Goal: Contribute content: Add original content to the website for others to see

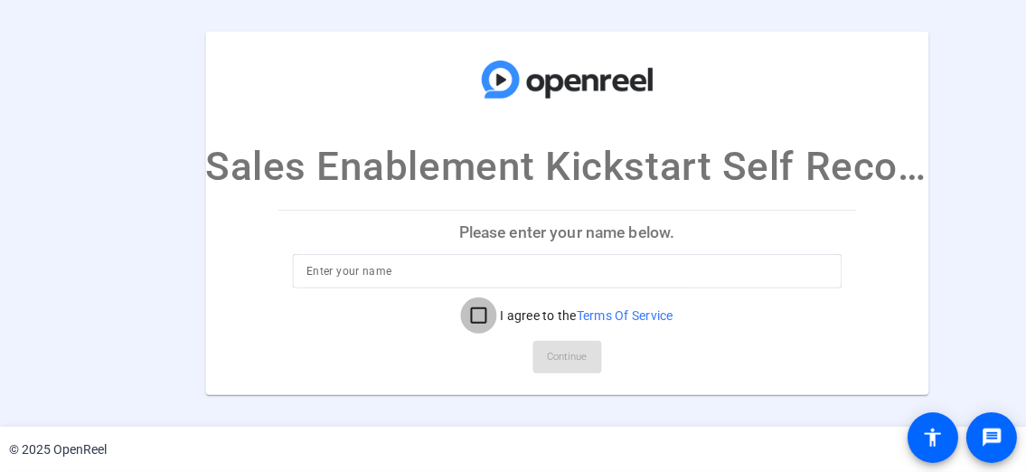
click at [473, 319] on input "I agree to the Terms Of Service" at bounding box center [478, 316] width 36 height 36
checkbox input "true"
click at [442, 269] on input at bounding box center [567, 271] width 521 height 22
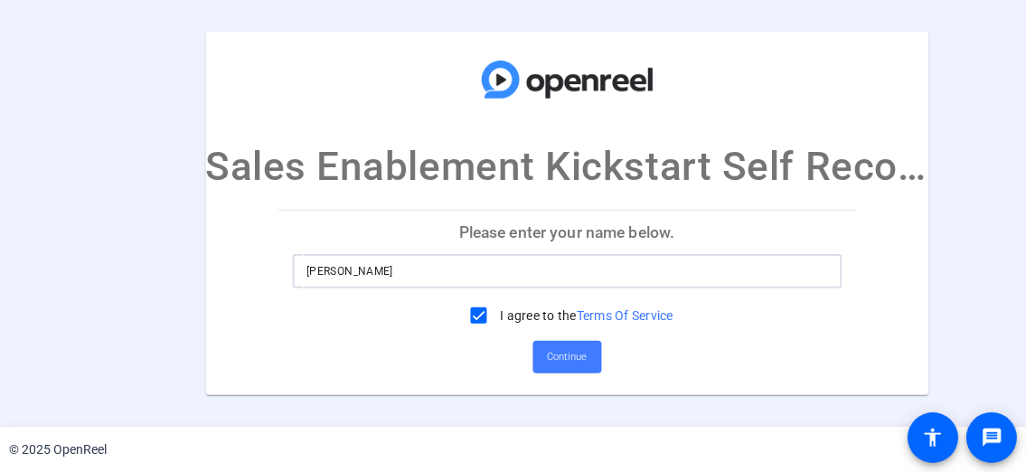
type input "[PERSON_NAME]"
click at [567, 365] on span "Continue" at bounding box center [567, 357] width 40 height 27
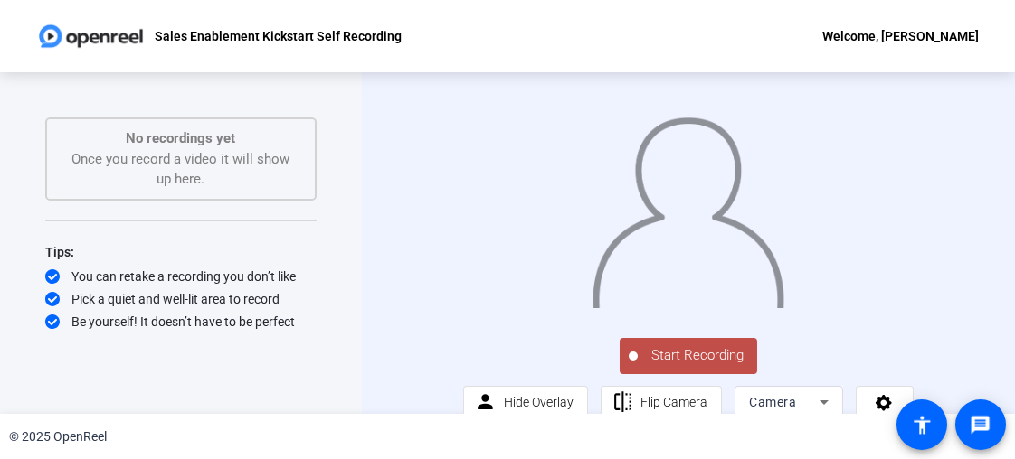
click at [102, 191] on div "No recordings yet Once you record a video it will show up here." at bounding box center [180, 159] width 271 height 83
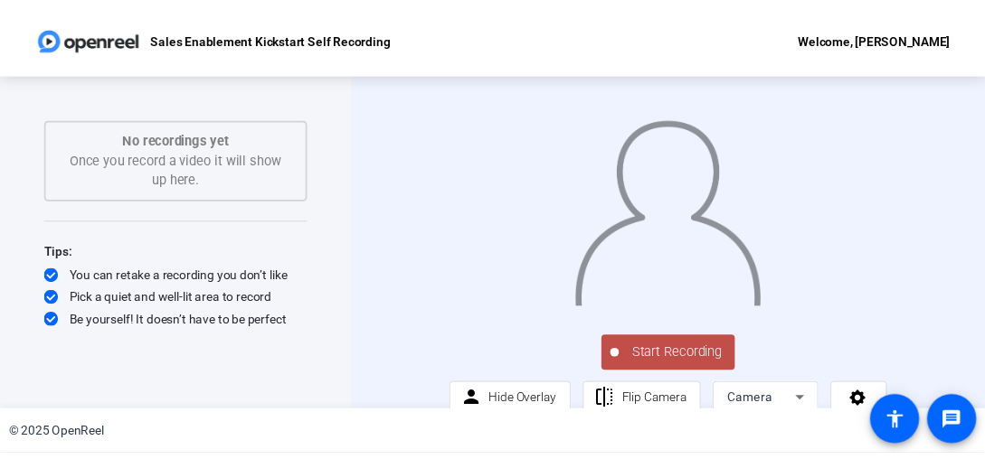
scroll to position [52, 0]
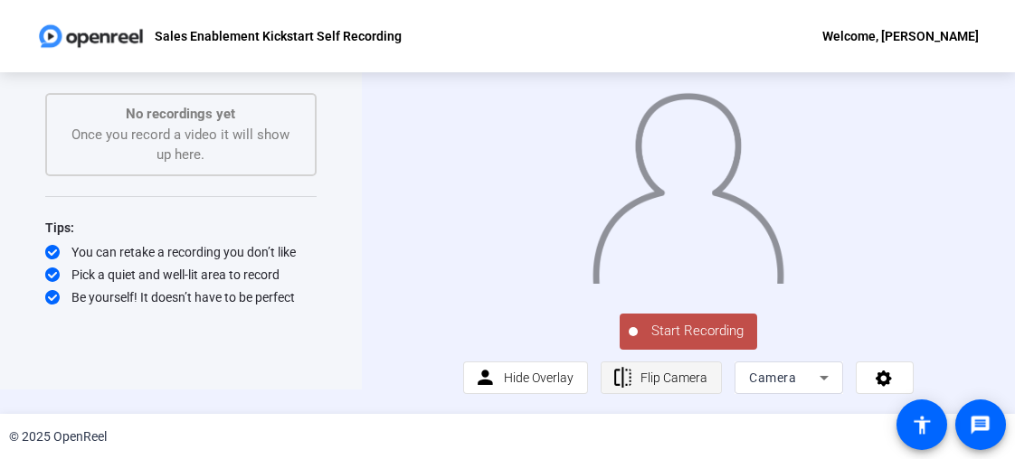
click at [654, 383] on span "Flip Camera" at bounding box center [673, 378] width 67 height 14
click at [683, 387] on span "Flip Camera" at bounding box center [673, 378] width 67 height 34
click at [640, 389] on span "Flip Camera" at bounding box center [673, 378] width 67 height 34
click at [651, 393] on span "Flip Camera" at bounding box center [673, 378] width 67 height 34
click at [913, 115] on div at bounding box center [688, 169] width 450 height 253
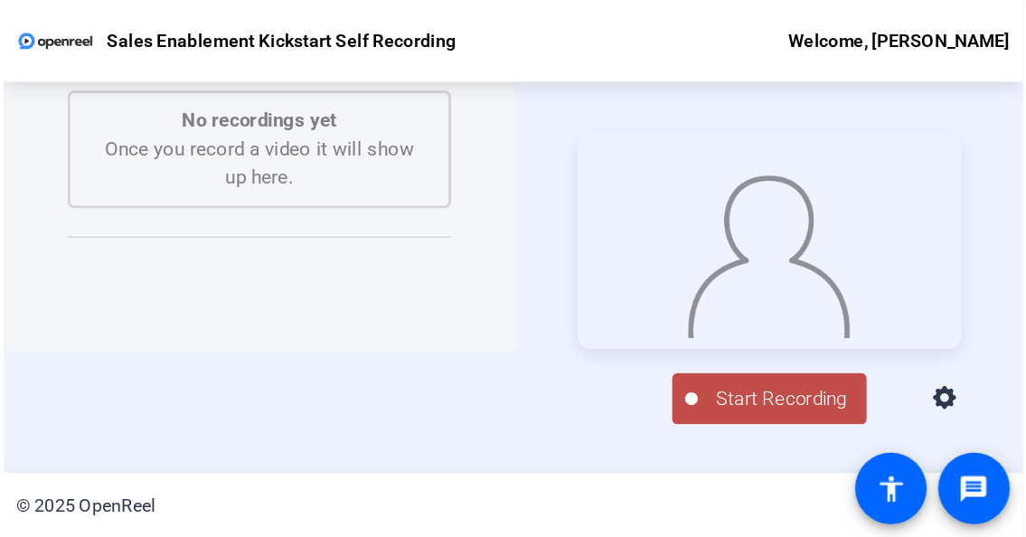
scroll to position [0, 0]
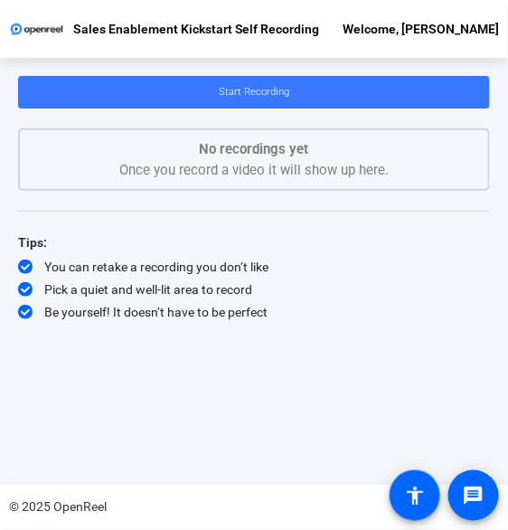
click at [379, 259] on div "You can retake a recording you don’t like" at bounding box center [254, 267] width 472 height 18
click at [255, 404] on div "Start Recording No recordings yet Once you record a video it will show up here.…" at bounding box center [254, 257] width 472 height 362
click at [355, 295] on div "Pick a quiet and well-lit area to record" at bounding box center [254, 289] width 472 height 18
click at [314, 323] on div "Start Recording No recordings yet Once you record a video it will show up here.…" at bounding box center [254, 257] width 472 height 362
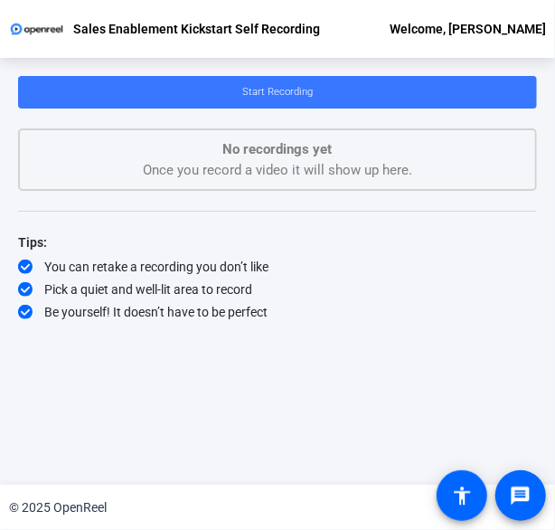
click at [555, 311] on html "Accessibility Screen-Reader Guide, Feedback, and Issue Reporting | New window S…" at bounding box center [277, 265] width 555 height 530
click at [520, 296] on div "Pick a quiet and well-lit area to record" at bounding box center [277, 289] width 519 height 18
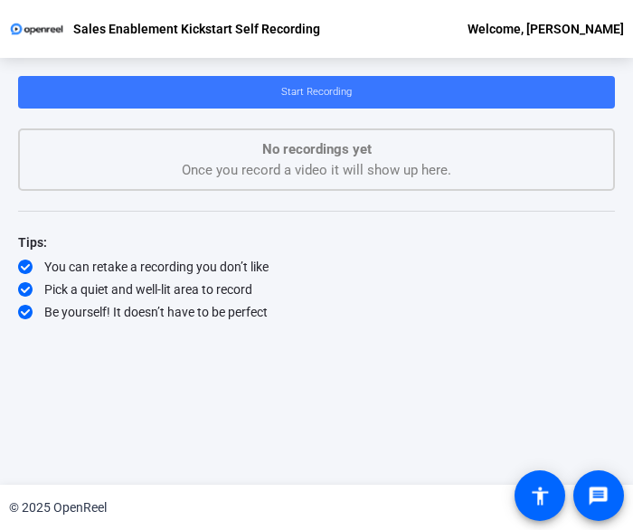
click at [285, 372] on div "Start Recording No recordings yet Once you record a video it will show up here.…" at bounding box center [316, 257] width 597 height 362
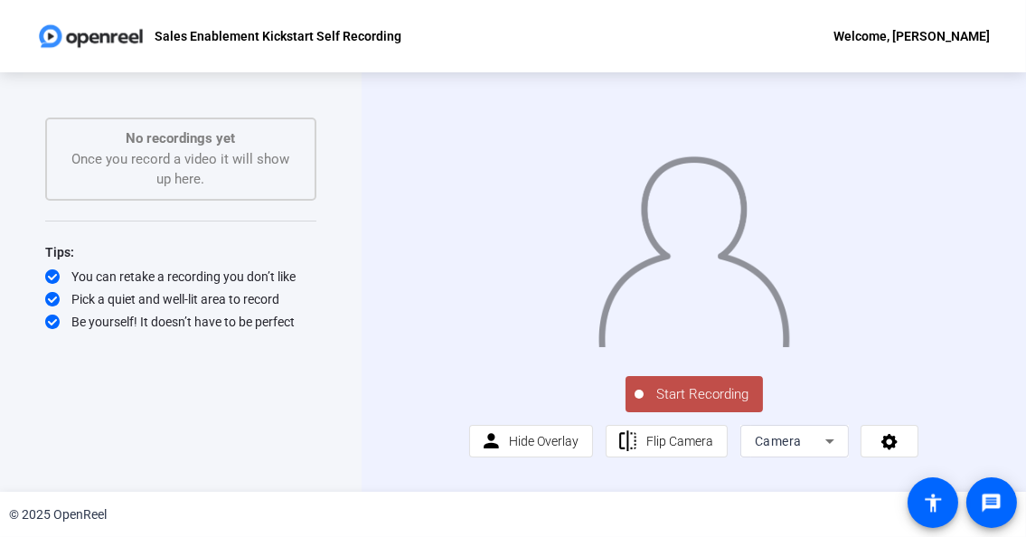
click at [1015, 241] on div "Start Recording person Hide Overlay flip Flip Camera Camera" at bounding box center [694, 282] width 665 height 420
click at [696, 405] on span "Start Recording" at bounding box center [703, 394] width 119 height 21
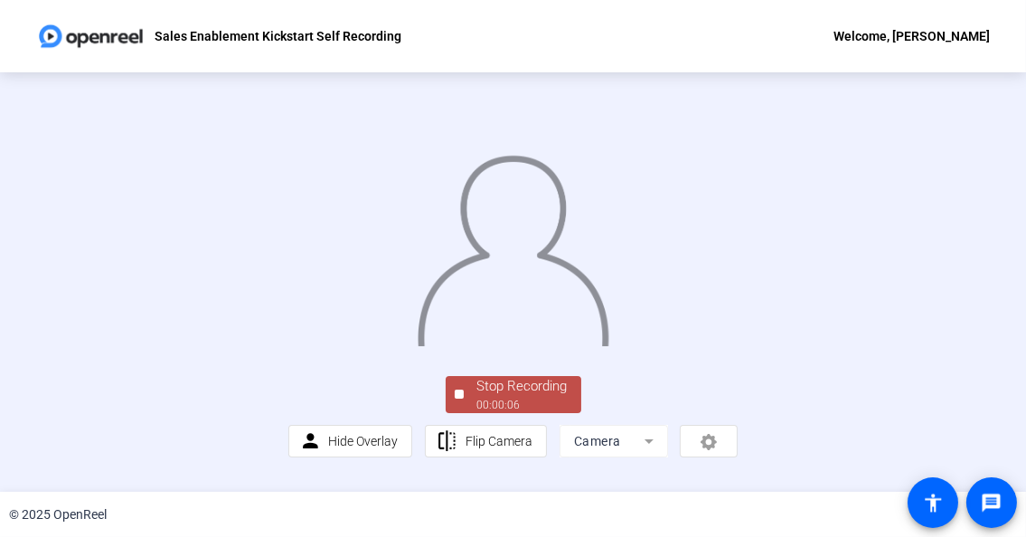
click at [610, 180] on img at bounding box center [513, 245] width 194 height 203
click at [520, 413] on div "00:00:08" at bounding box center [522, 405] width 90 height 16
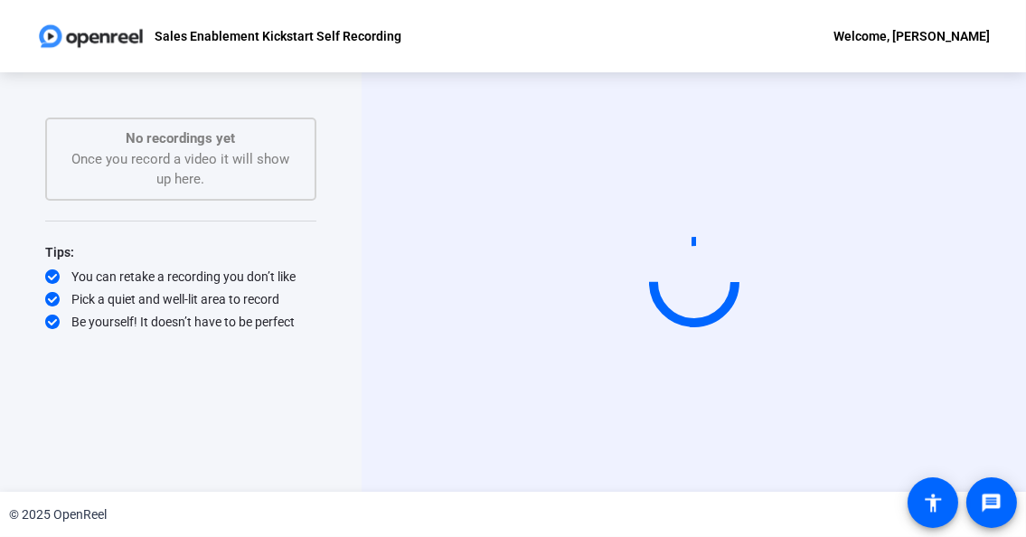
scroll to position [0, 0]
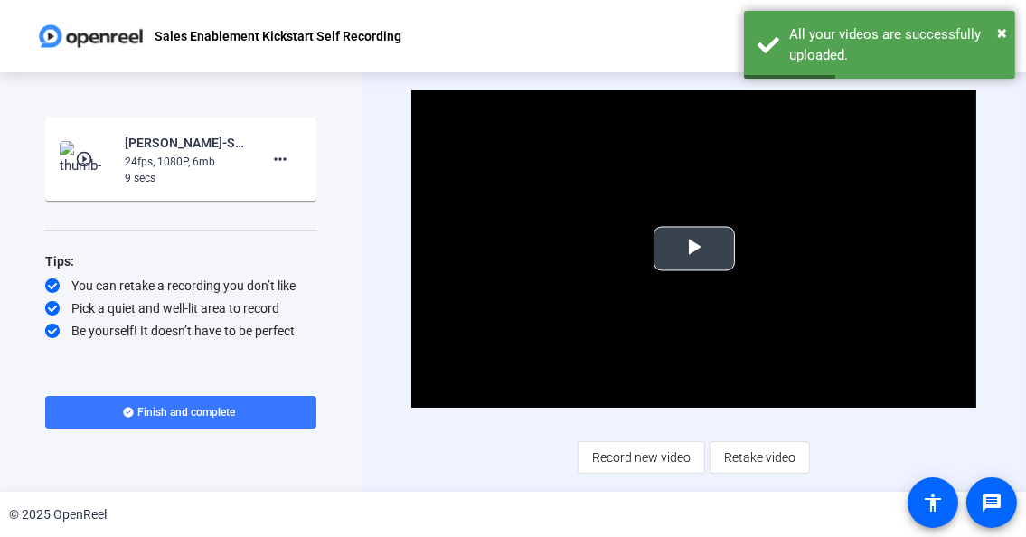
click at [694, 249] on span "Video Player" at bounding box center [694, 249] width 0 height 0
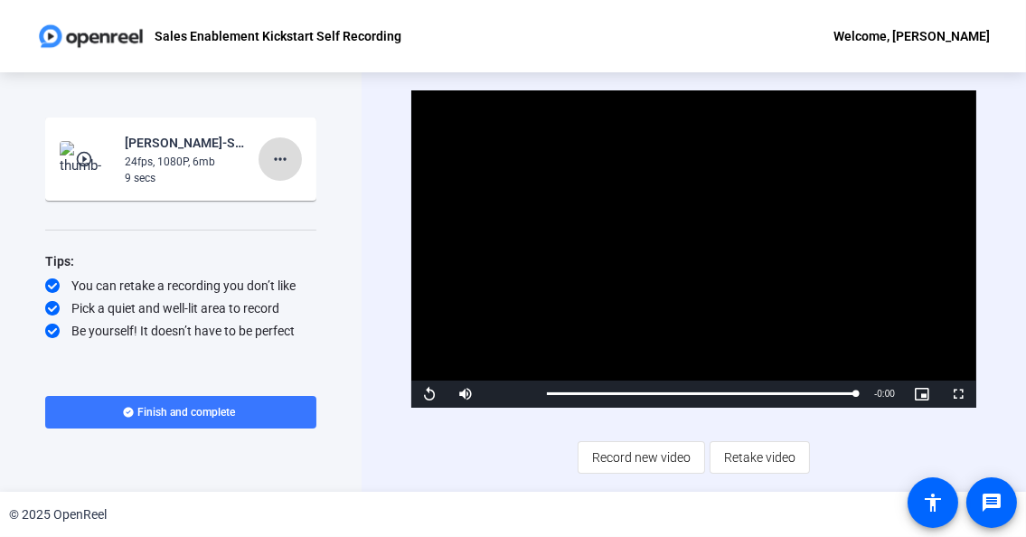
click at [283, 162] on mat-icon "more_horiz" at bounding box center [280, 159] width 22 height 22
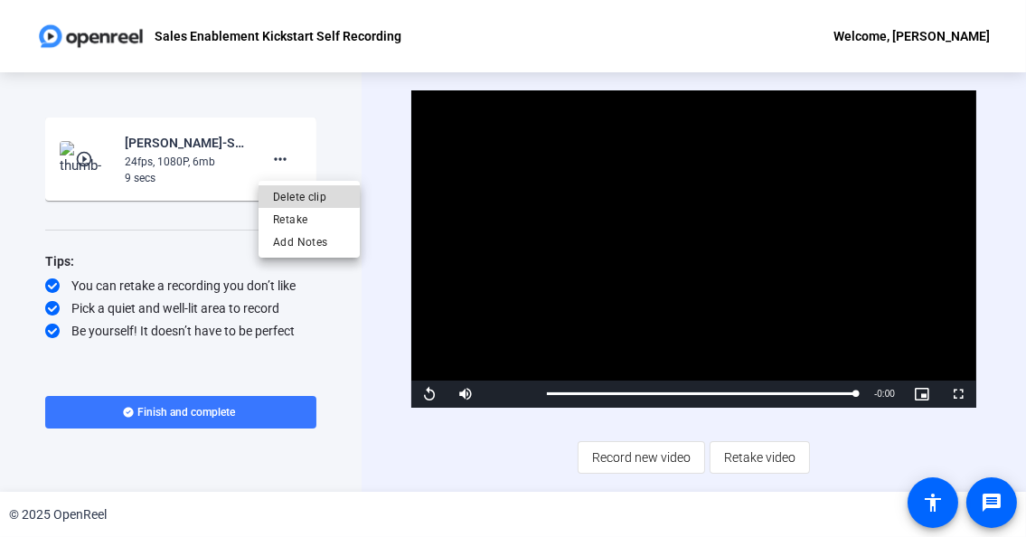
click at [298, 192] on span "Delete clip" at bounding box center [309, 196] width 72 height 22
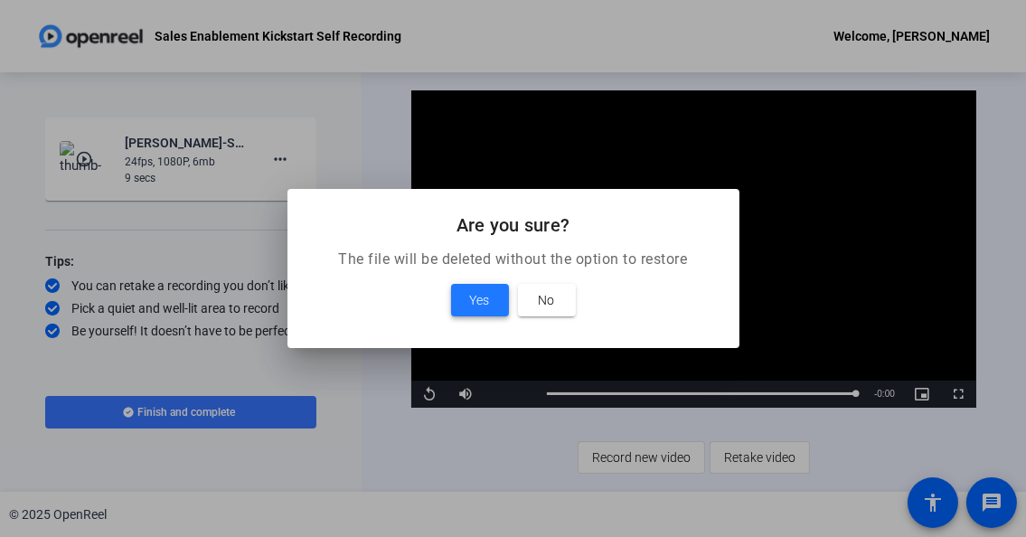
click at [477, 295] on span "Yes" at bounding box center [480, 300] width 20 height 22
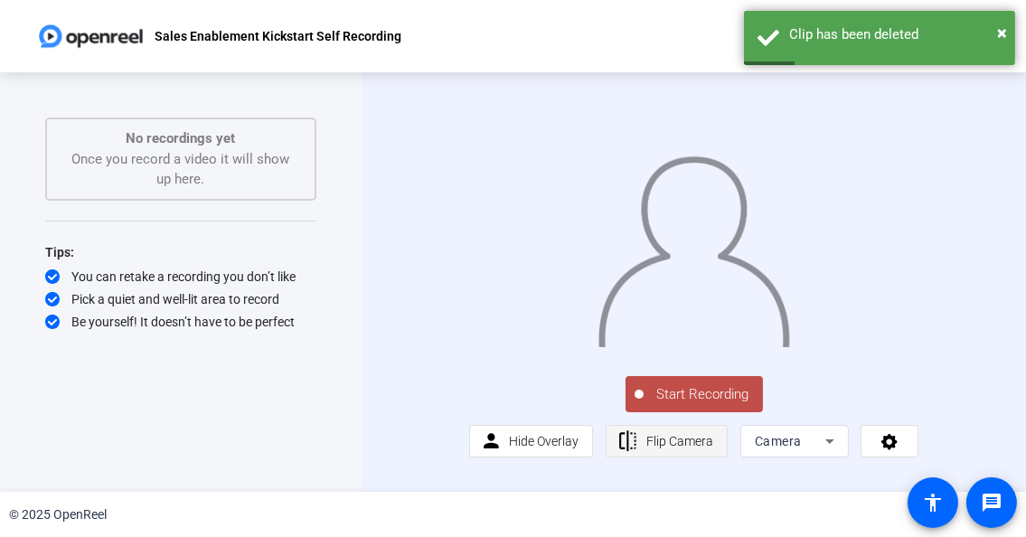
click at [657, 449] on span "Flip Camera" at bounding box center [680, 441] width 67 height 14
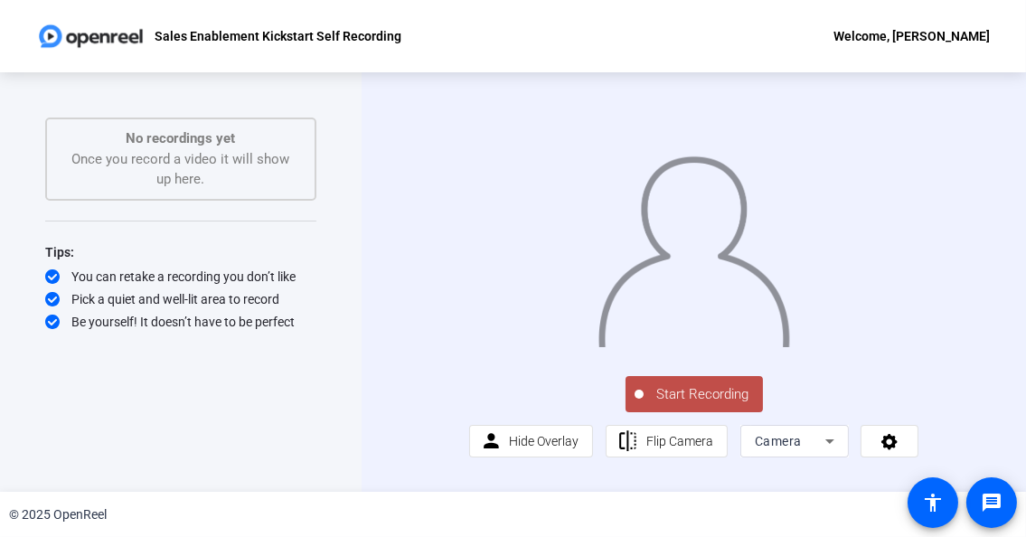
click at [693, 405] on span "Start Recording" at bounding box center [703, 394] width 119 height 21
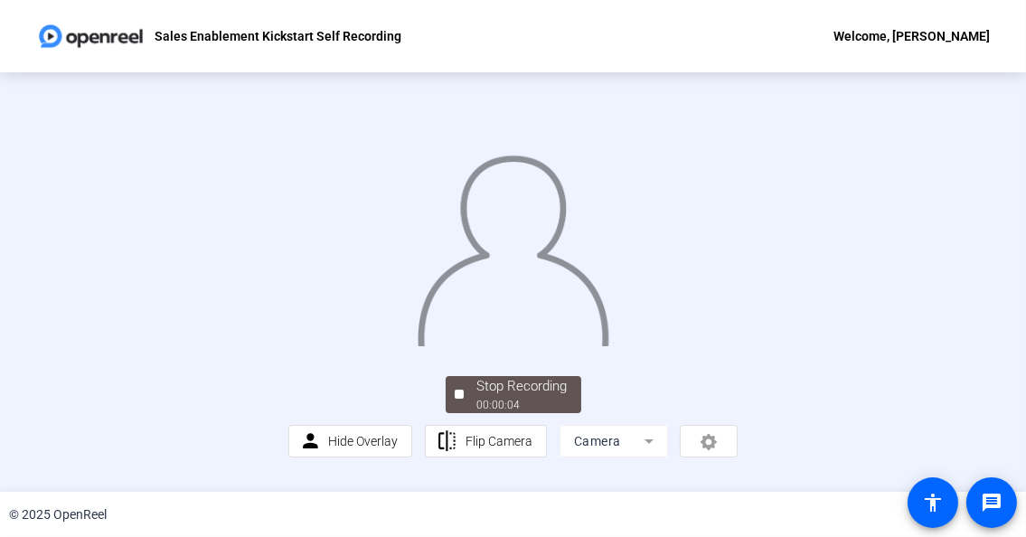
scroll to position [90, 0]
click at [562, 413] on div "00:00:06" at bounding box center [522, 405] width 90 height 16
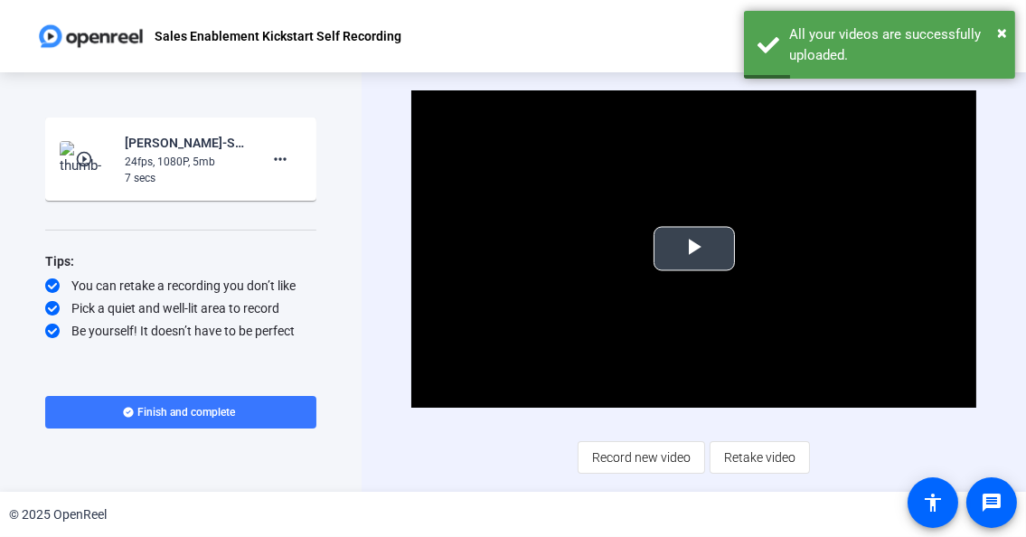
click at [694, 249] on span "Video Player" at bounding box center [694, 249] width 0 height 0
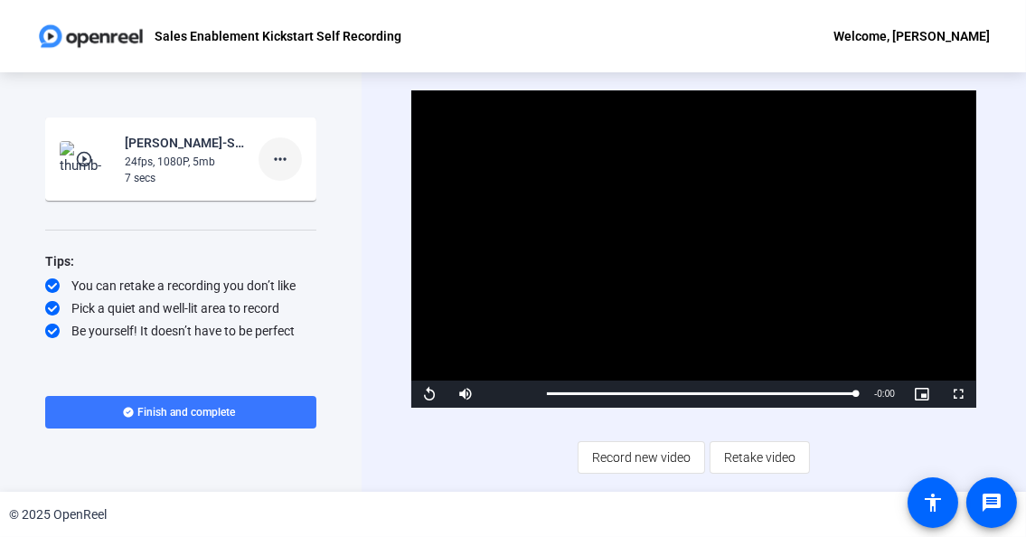
click at [289, 156] on mat-icon "more_horiz" at bounding box center [280, 159] width 22 height 22
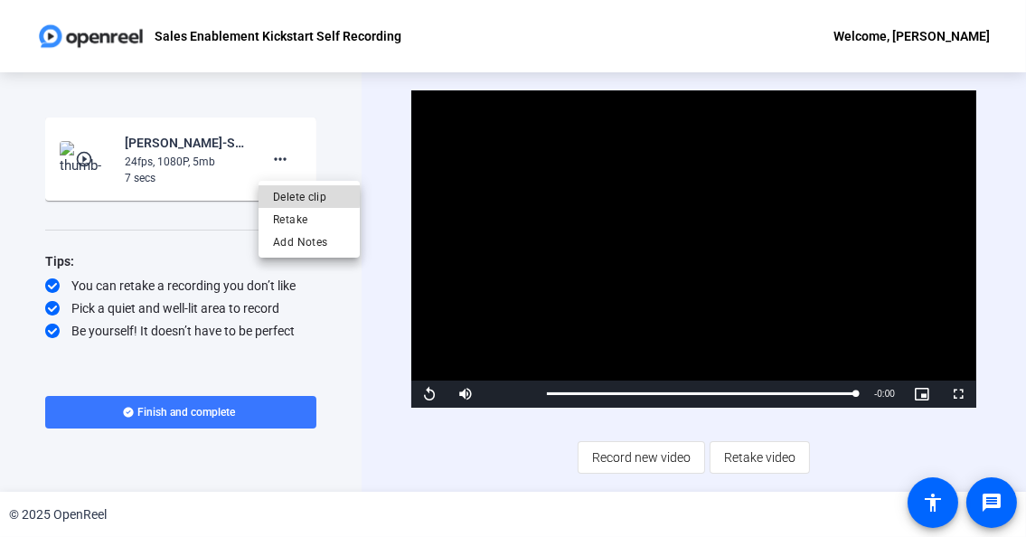
click at [296, 195] on span "Delete clip" at bounding box center [309, 196] width 72 height 22
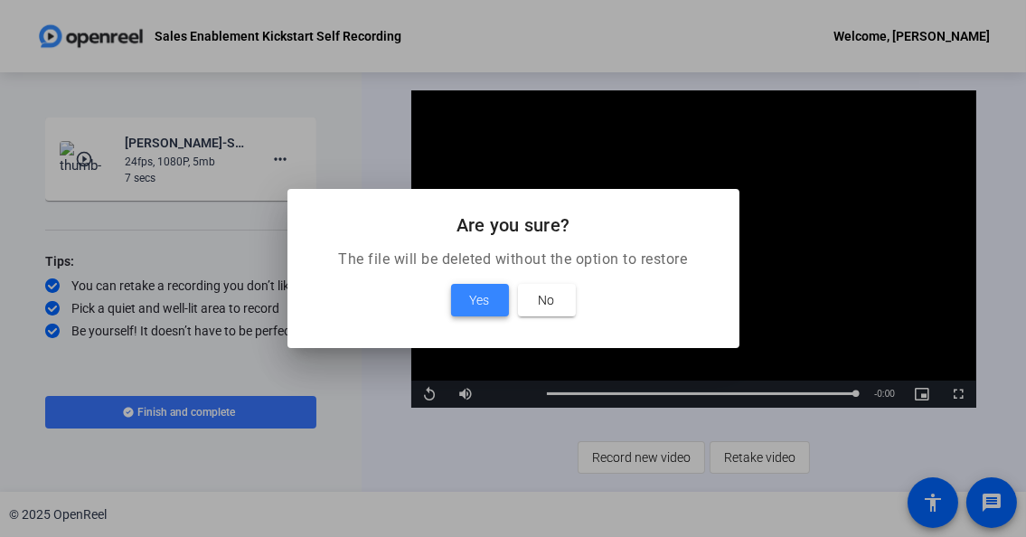
click at [480, 297] on span "Yes" at bounding box center [480, 300] width 20 height 22
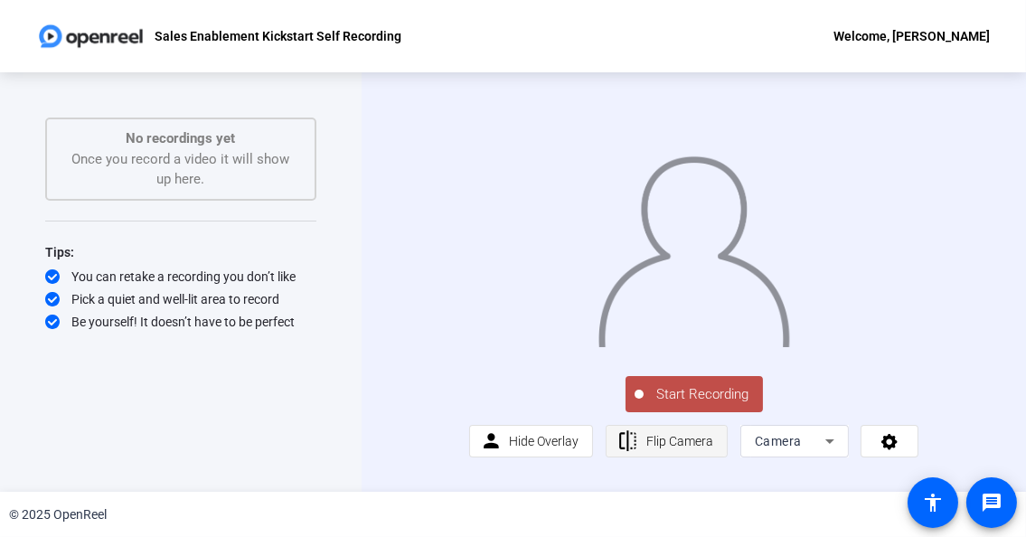
click at [667, 449] on span "Flip Camera" at bounding box center [680, 441] width 67 height 14
click at [672, 405] on span "Start Recording" at bounding box center [703, 394] width 119 height 21
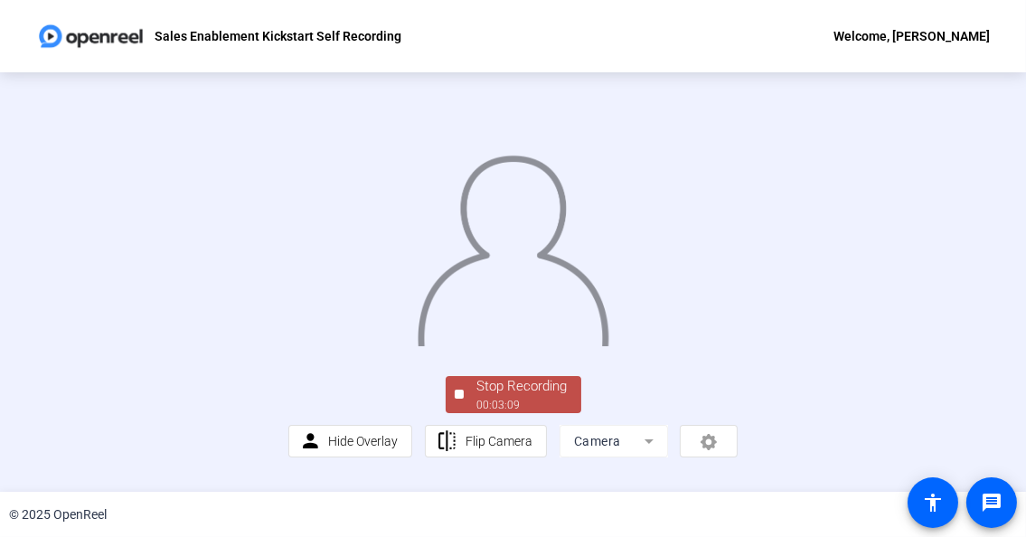
click at [739, 202] on div at bounding box center [513, 233] width 450 height 253
click at [486, 346] on img at bounding box center [513, 245] width 194 height 203
click at [502, 397] on div "Stop Recording" at bounding box center [522, 386] width 90 height 21
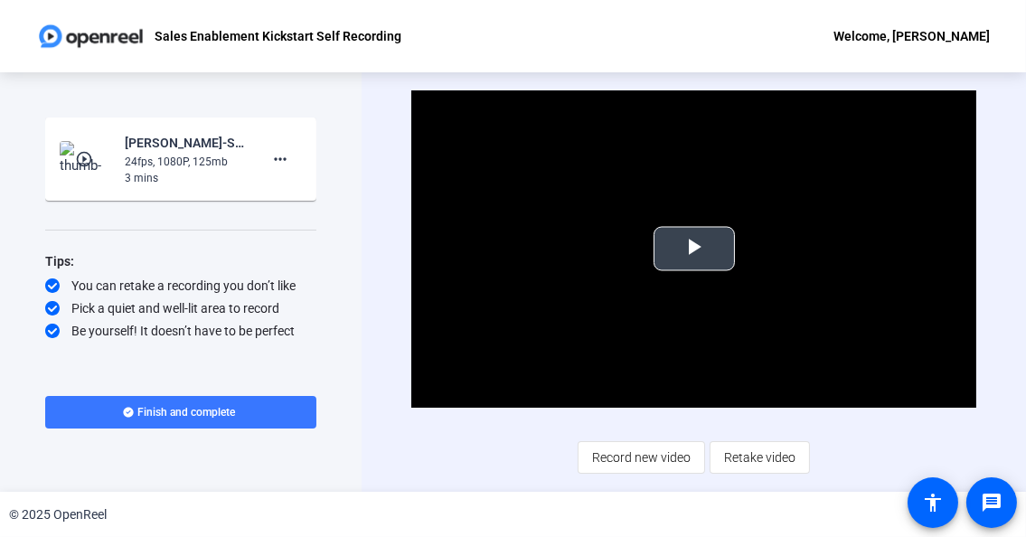
click at [694, 249] on span "Video Player" at bounding box center [694, 249] width 0 height 0
click at [288, 155] on mat-icon "more_horiz" at bounding box center [280, 159] width 22 height 22
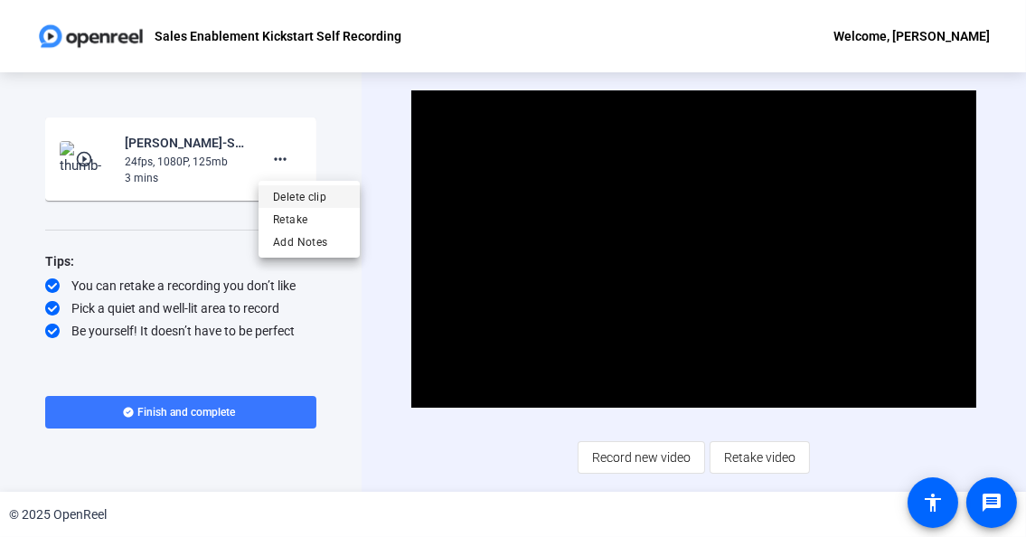
click at [292, 192] on span "Delete clip" at bounding box center [309, 196] width 72 height 22
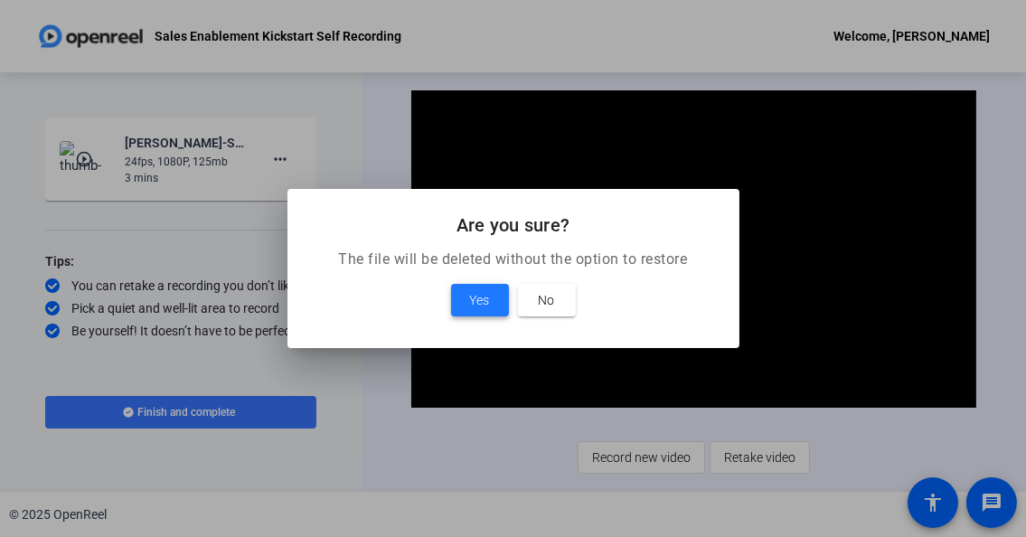
click at [481, 301] on span "Yes" at bounding box center [480, 300] width 20 height 22
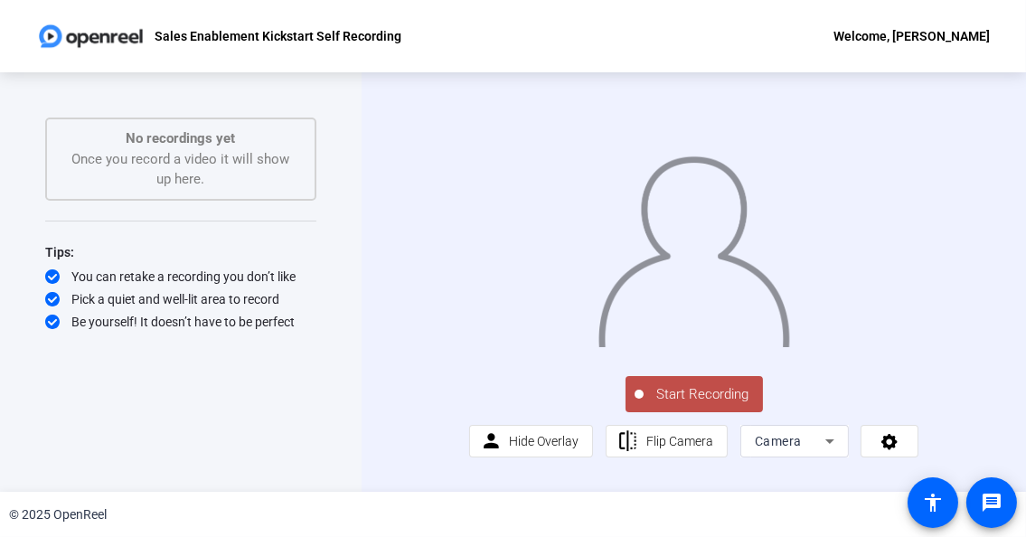
click at [709, 405] on span "Start Recording" at bounding box center [703, 394] width 119 height 21
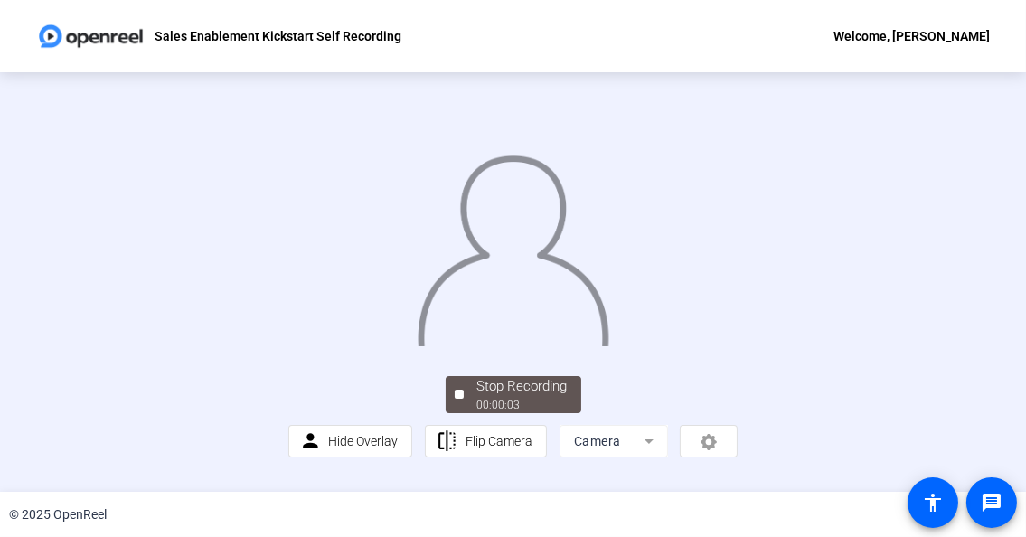
scroll to position [90, 0]
click at [525, 413] on div "00:00:12" at bounding box center [522, 405] width 90 height 16
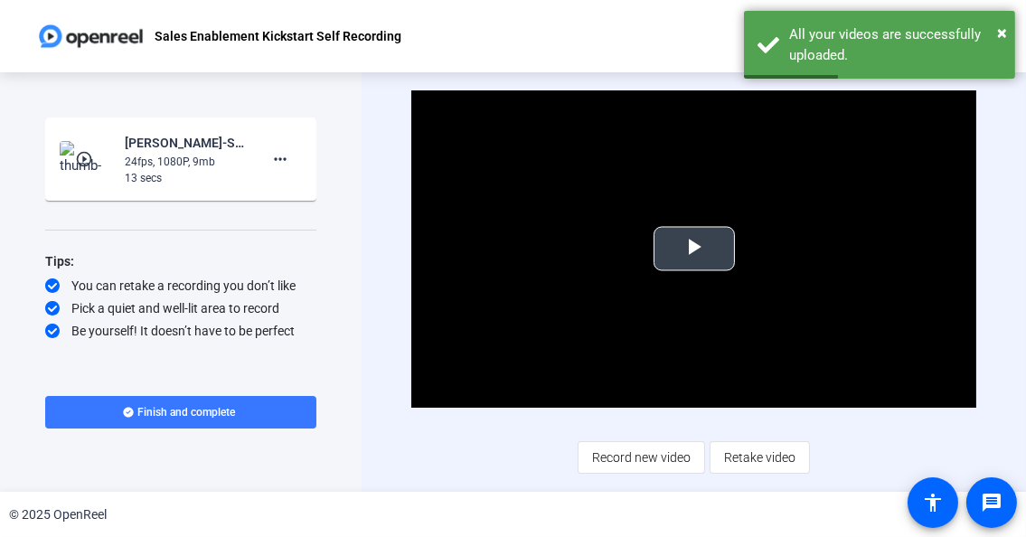
click at [694, 249] on span "Video Player" at bounding box center [694, 249] width 0 height 0
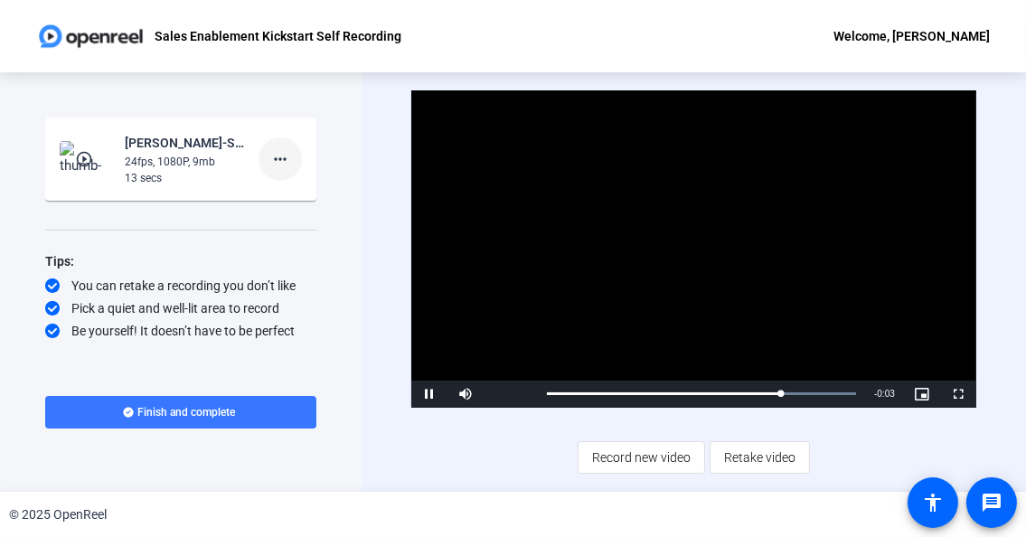
click at [290, 148] on mat-icon "more_horiz" at bounding box center [280, 159] width 22 height 22
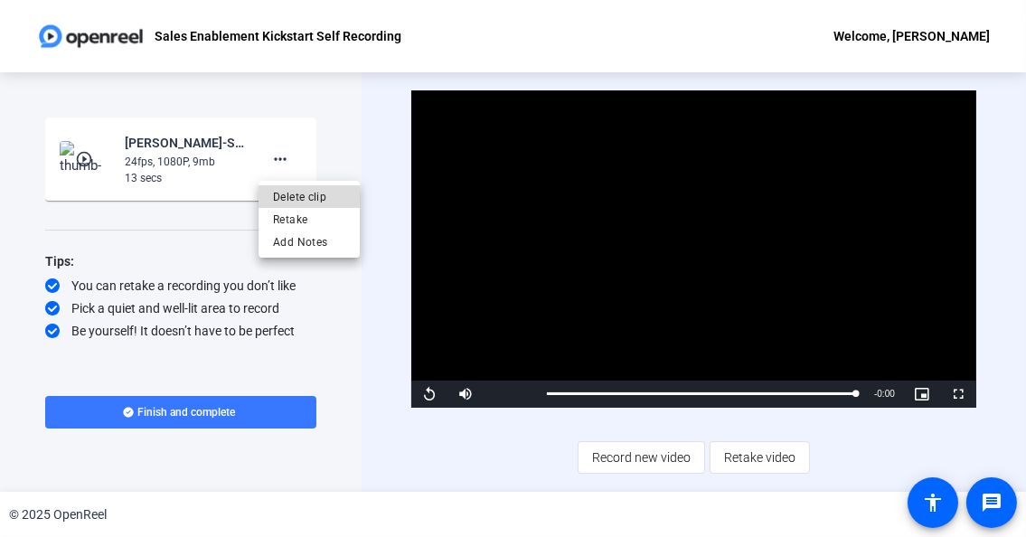
click at [298, 197] on span "Delete clip" at bounding box center [309, 196] width 72 height 22
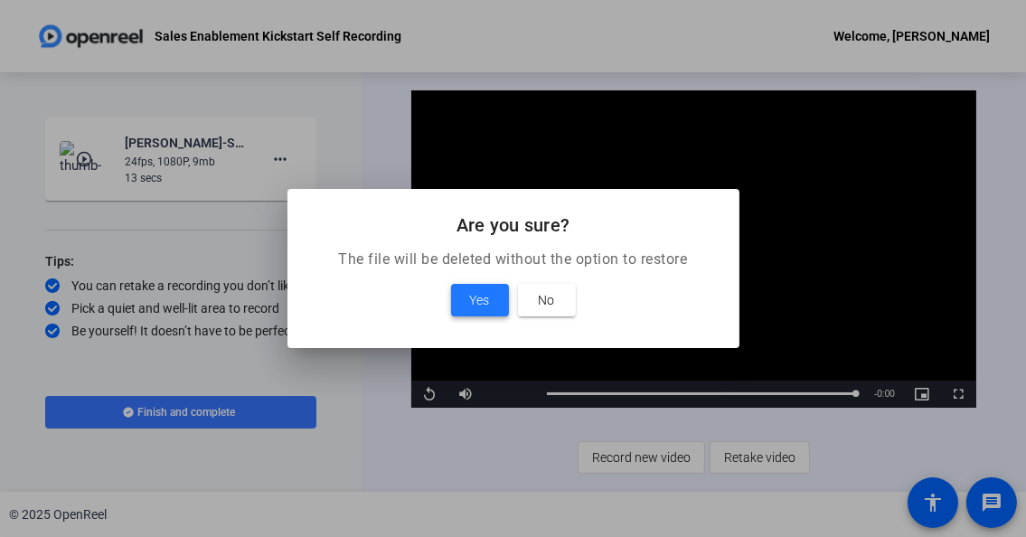
click at [472, 292] on span "Yes" at bounding box center [480, 300] width 20 height 22
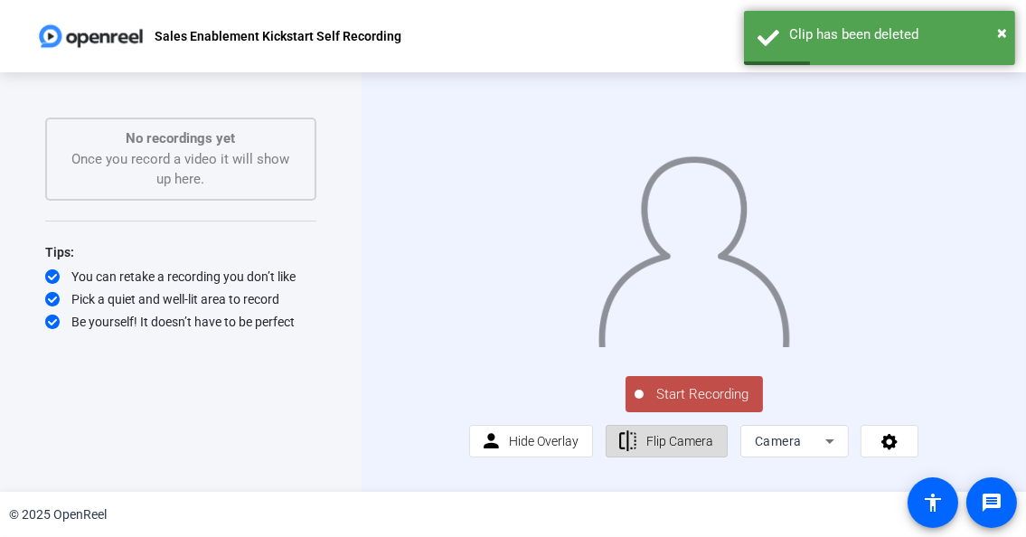
click at [665, 449] on span "Flip Camera" at bounding box center [680, 441] width 67 height 14
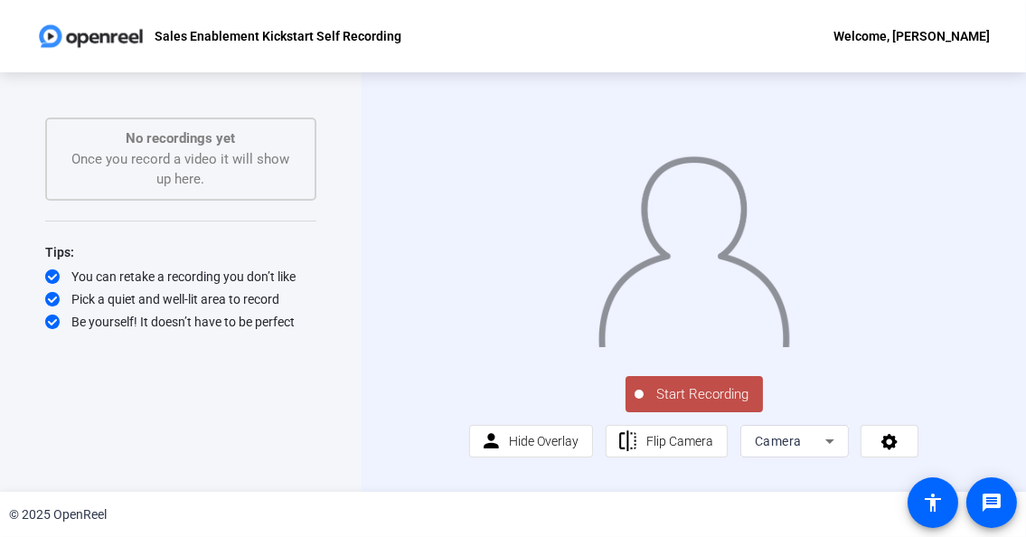
click at [665, 405] on span "Start Recording" at bounding box center [703, 394] width 119 height 21
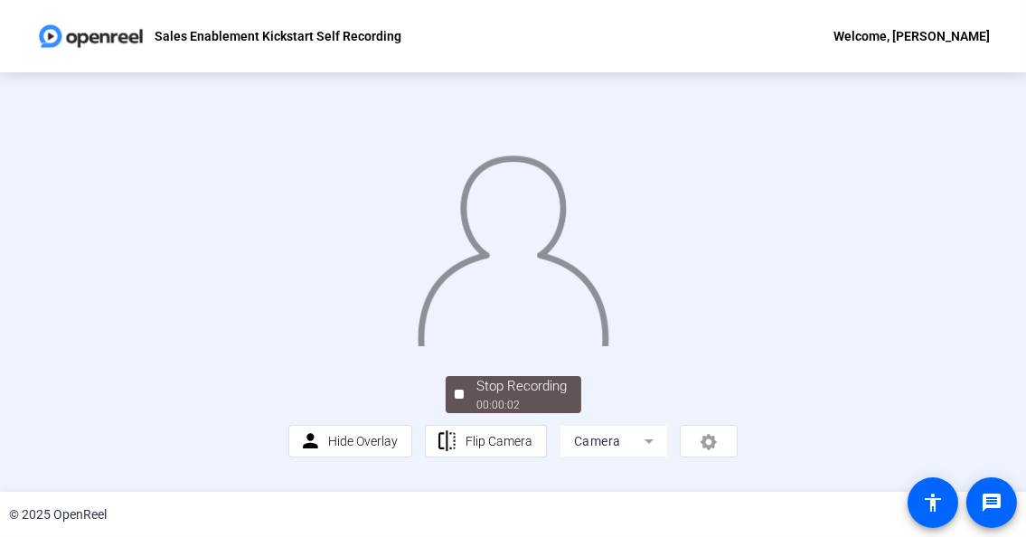
scroll to position [90, 0]
click at [514, 449] on span "Flip Camera" at bounding box center [499, 441] width 67 height 14
click at [511, 397] on div "Stop Recording" at bounding box center [522, 386] width 90 height 21
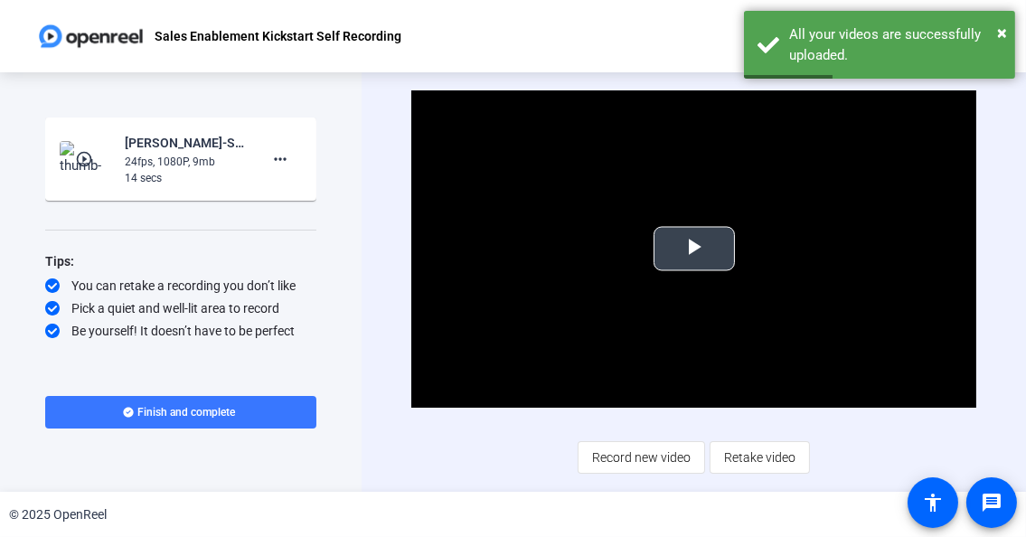
click at [694, 249] on span "Video Player" at bounding box center [694, 249] width 0 height 0
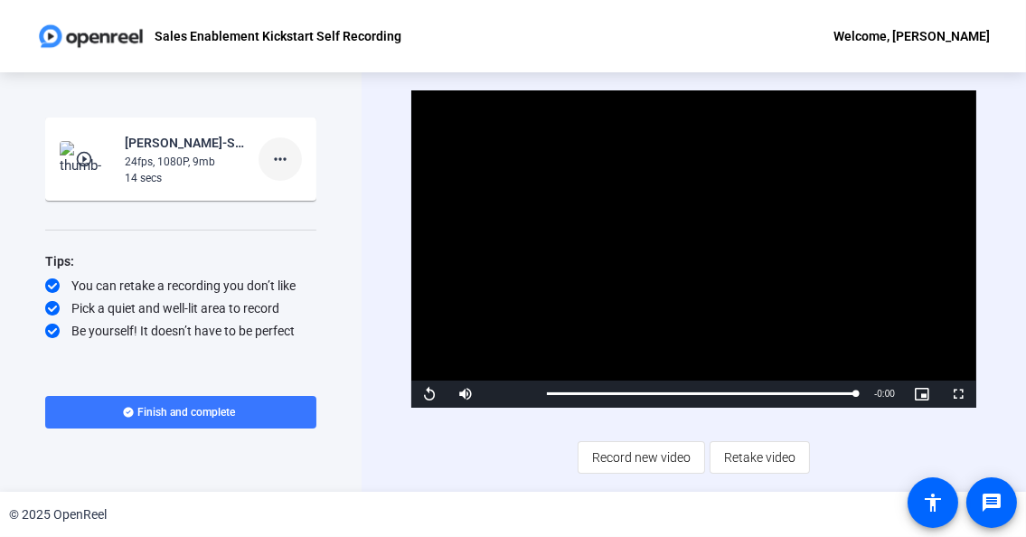
click at [285, 156] on mat-icon "more_horiz" at bounding box center [280, 159] width 22 height 22
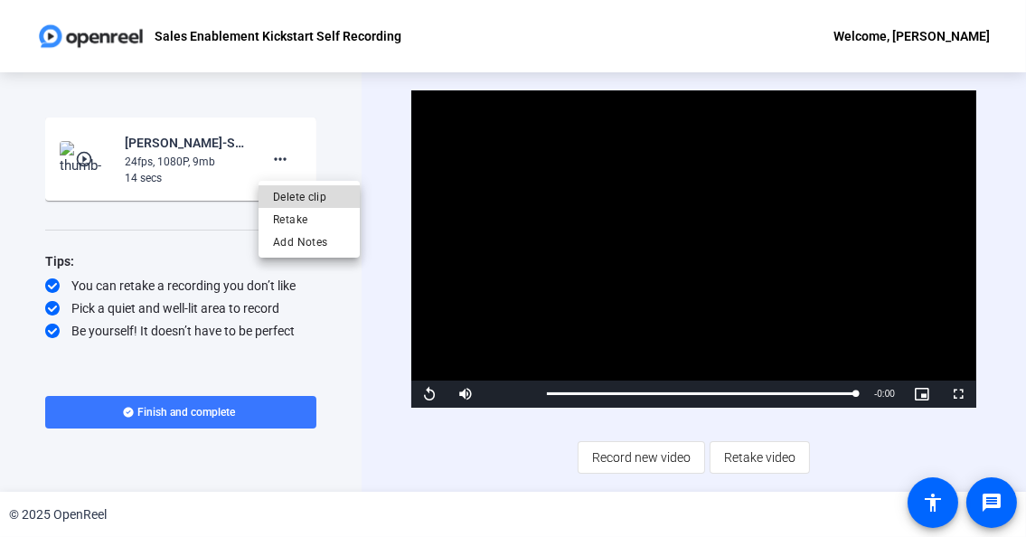
click at [288, 189] on span "Delete clip" at bounding box center [309, 196] width 72 height 22
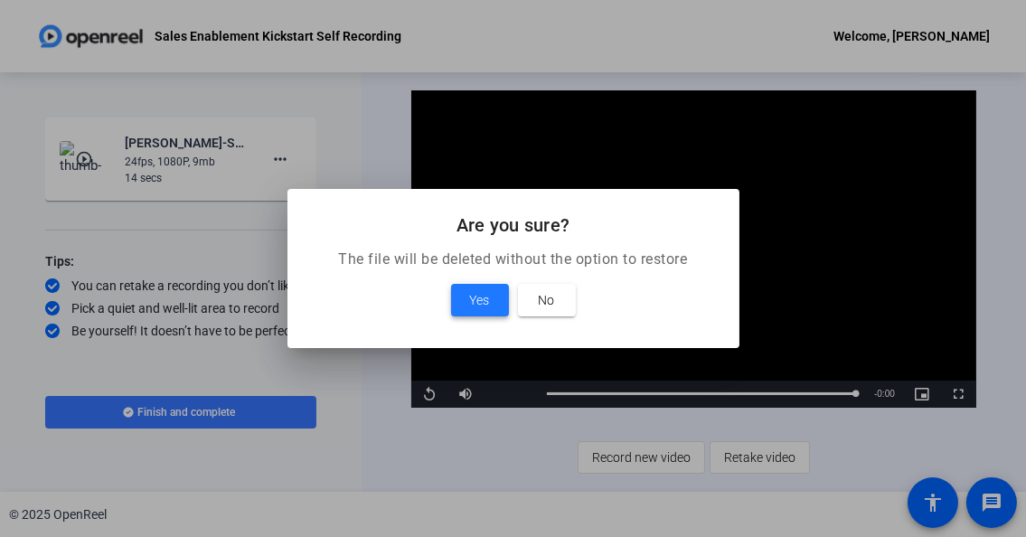
click at [467, 301] on span at bounding box center [480, 300] width 58 height 43
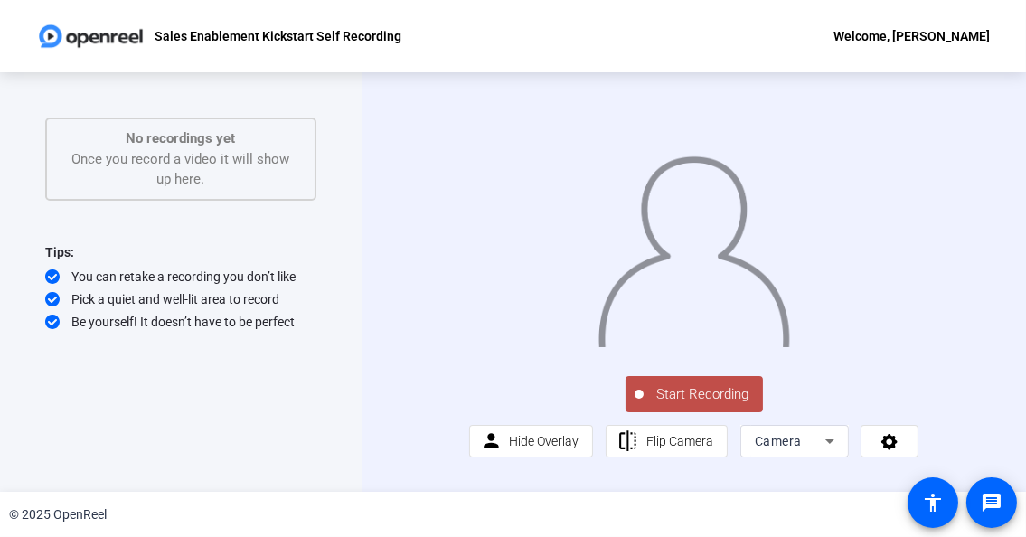
click at [834, 452] on icon at bounding box center [830, 441] width 22 height 22
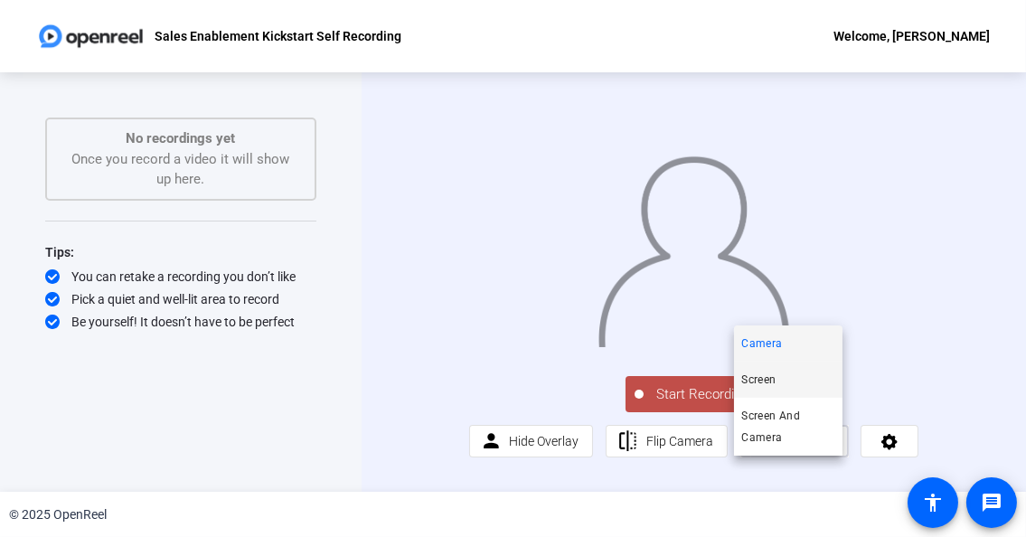
click at [764, 370] on span "Screen" at bounding box center [759, 380] width 34 height 22
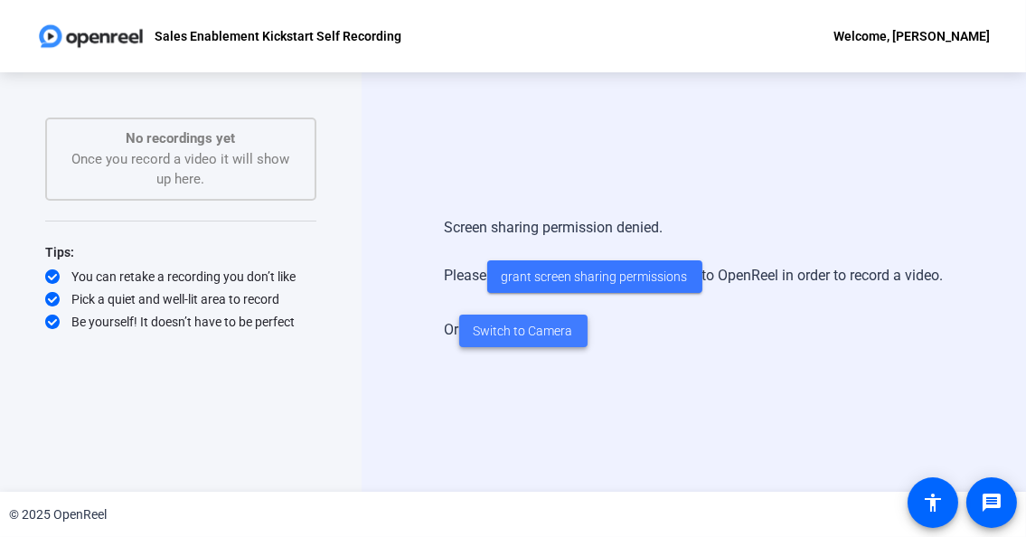
click at [543, 337] on span "Switch to Camera" at bounding box center [523, 331] width 99 height 19
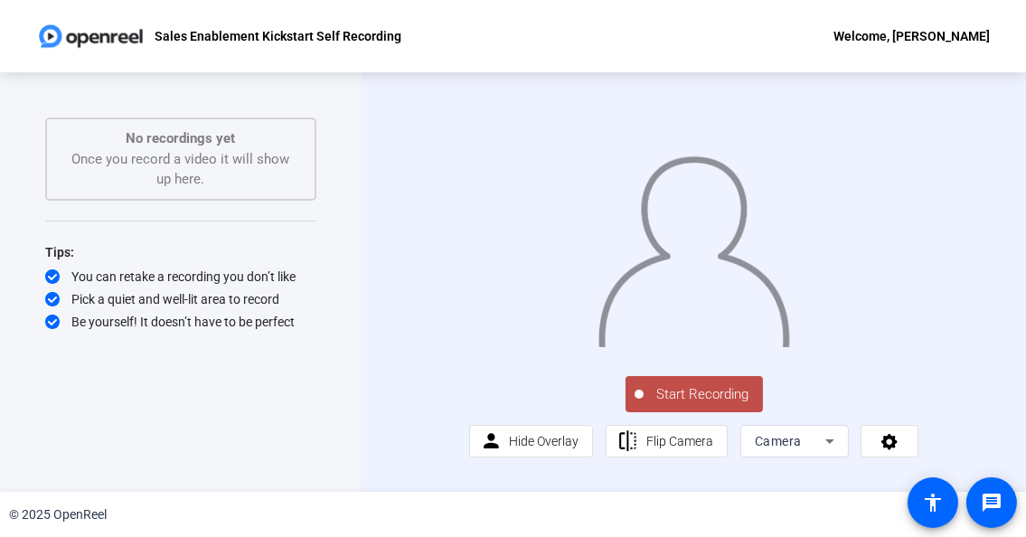
click at [671, 405] on span "Start Recording" at bounding box center [703, 394] width 119 height 21
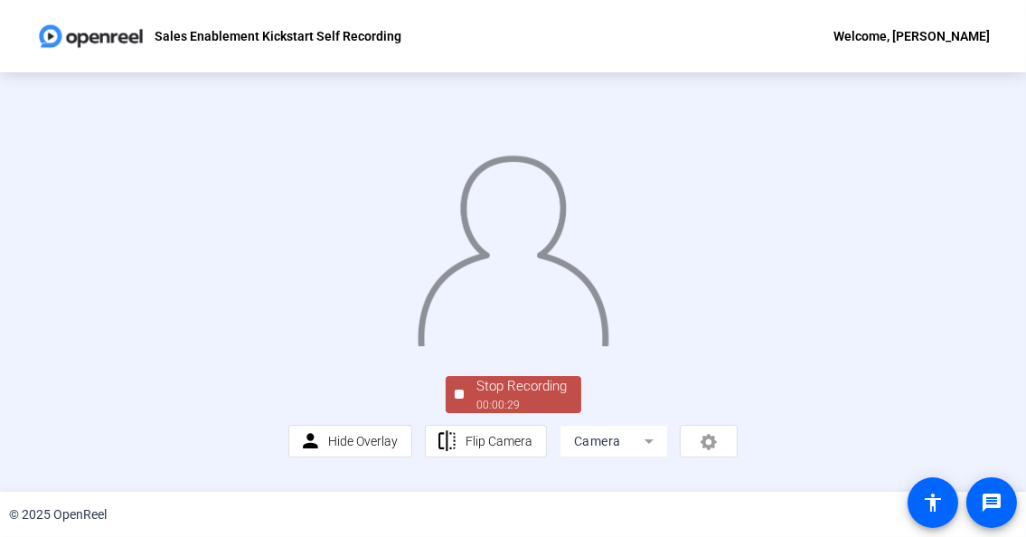
click at [959, 115] on div "Stop Recording 00:00:29 person Hide Overlay flip Flip Camera Camera" at bounding box center [513, 282] width 1026 height 420
click at [511, 413] on div "00:00:32" at bounding box center [522, 405] width 90 height 16
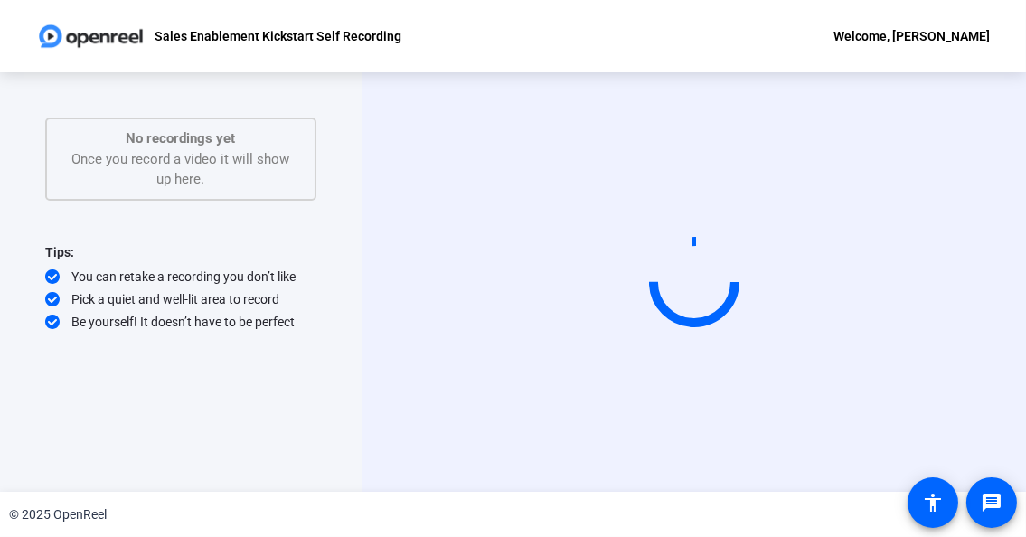
scroll to position [0, 0]
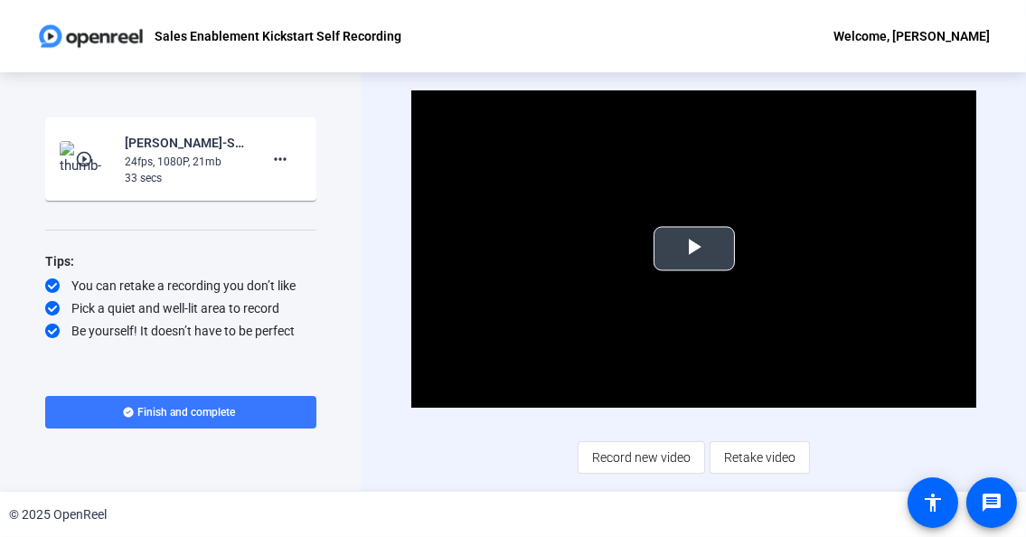
click at [694, 249] on span "Video Player" at bounding box center [694, 249] width 0 height 0
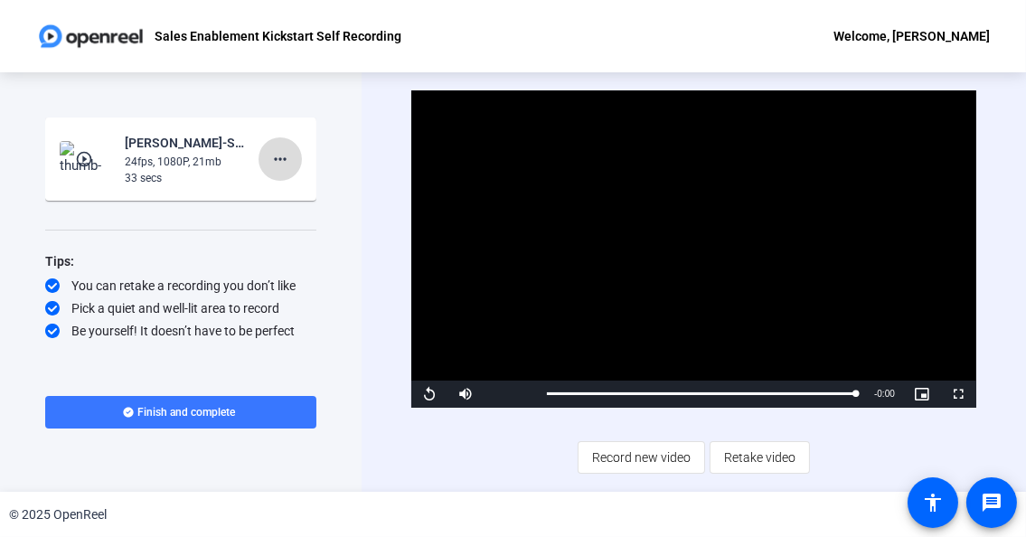
click at [280, 154] on mat-icon "more_horiz" at bounding box center [280, 159] width 22 height 22
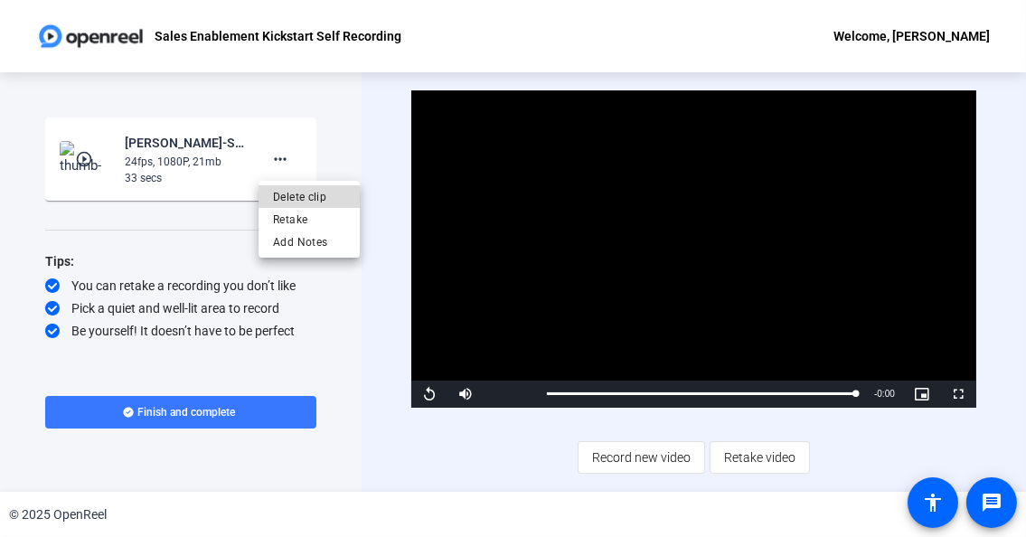
click at [298, 194] on span "Delete clip" at bounding box center [309, 196] width 72 height 22
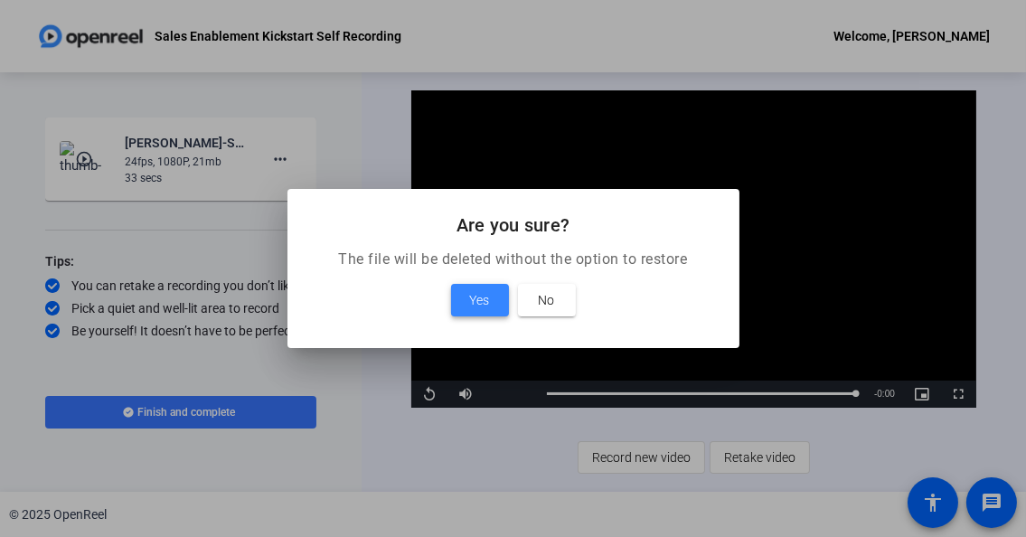
click at [472, 296] on span "Yes" at bounding box center [480, 300] width 20 height 22
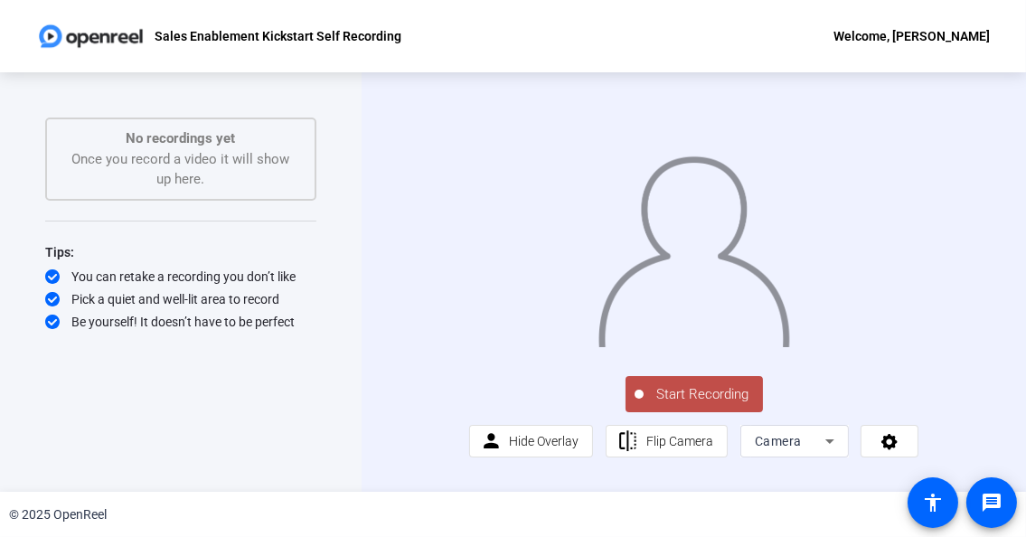
click at [693, 405] on span "Start Recording" at bounding box center [703, 394] width 119 height 21
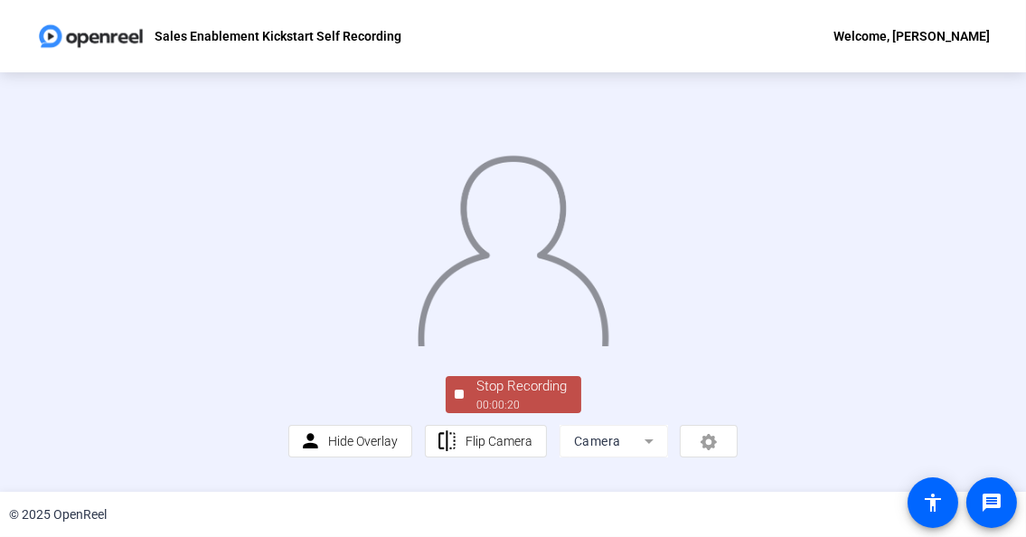
click at [545, 471] on div "© 2025 OpenReel" at bounding box center [513, 514] width 1026 height 45
click at [518, 346] on img at bounding box center [513, 245] width 194 height 203
click at [513, 411] on div "00:00:30" at bounding box center [522, 405] width 90 height 16
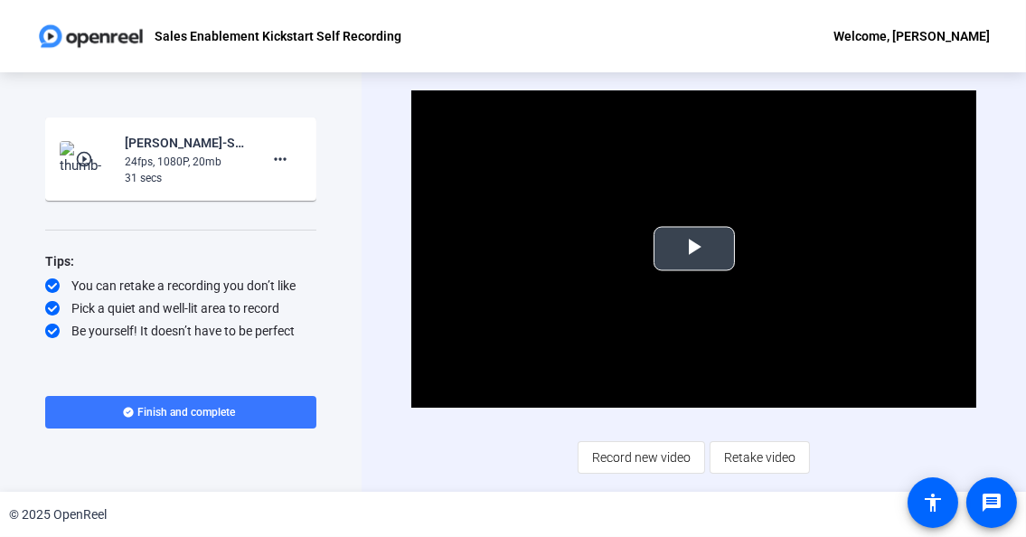
click at [694, 249] on span "Video Player" at bounding box center [694, 249] width 0 height 0
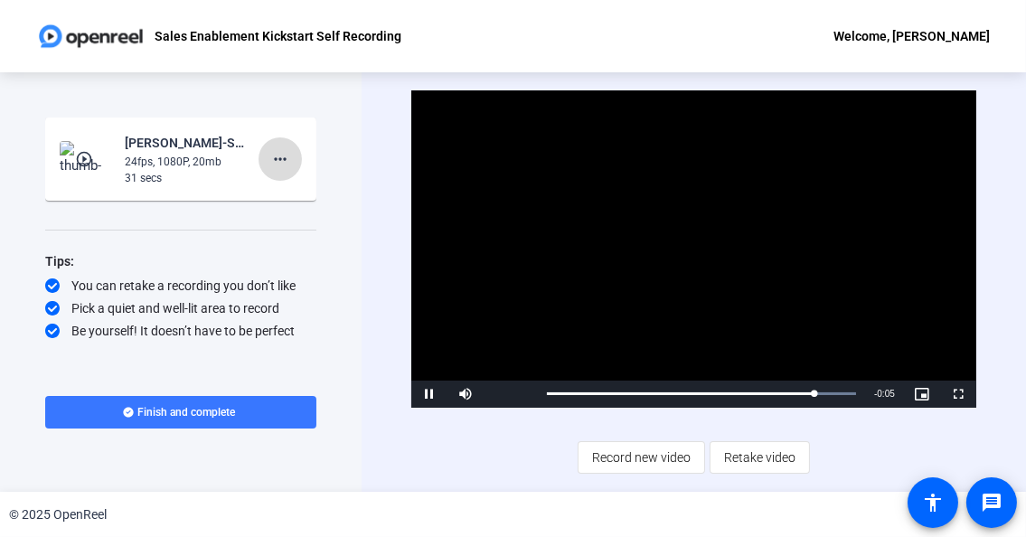
click at [288, 163] on mat-icon "more_horiz" at bounding box center [280, 159] width 22 height 22
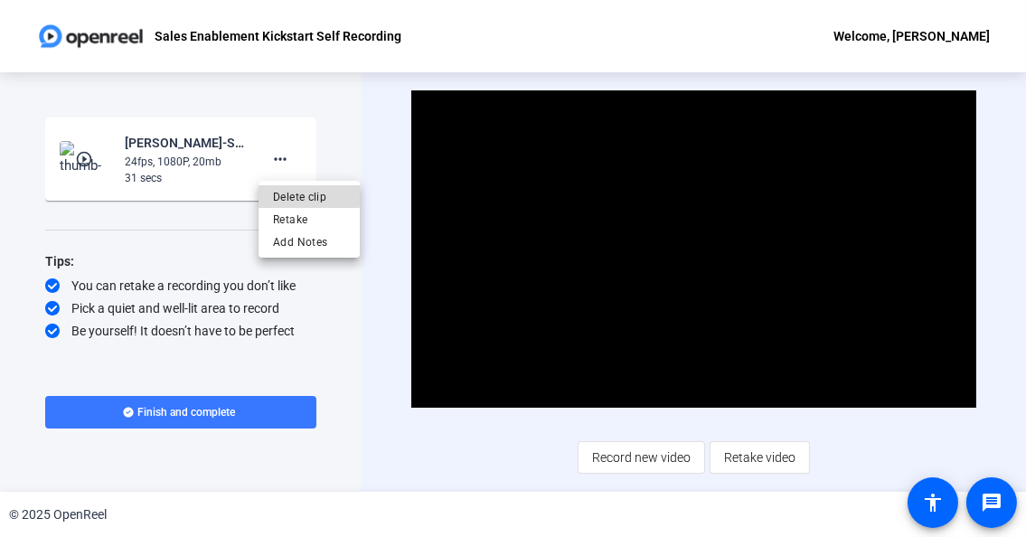
click at [290, 194] on span "Delete clip" at bounding box center [309, 196] width 72 height 22
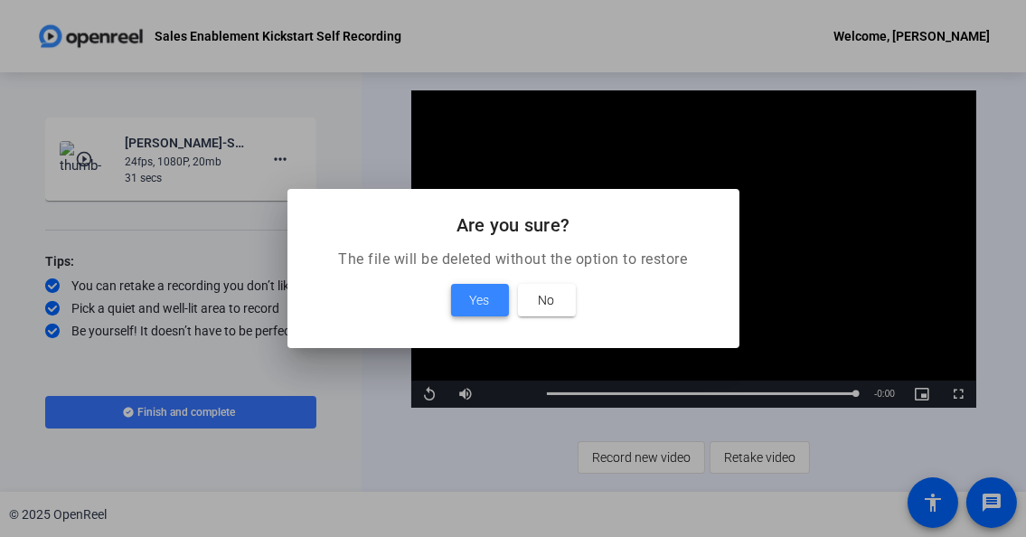
click at [481, 299] on span "Yes" at bounding box center [480, 300] width 20 height 22
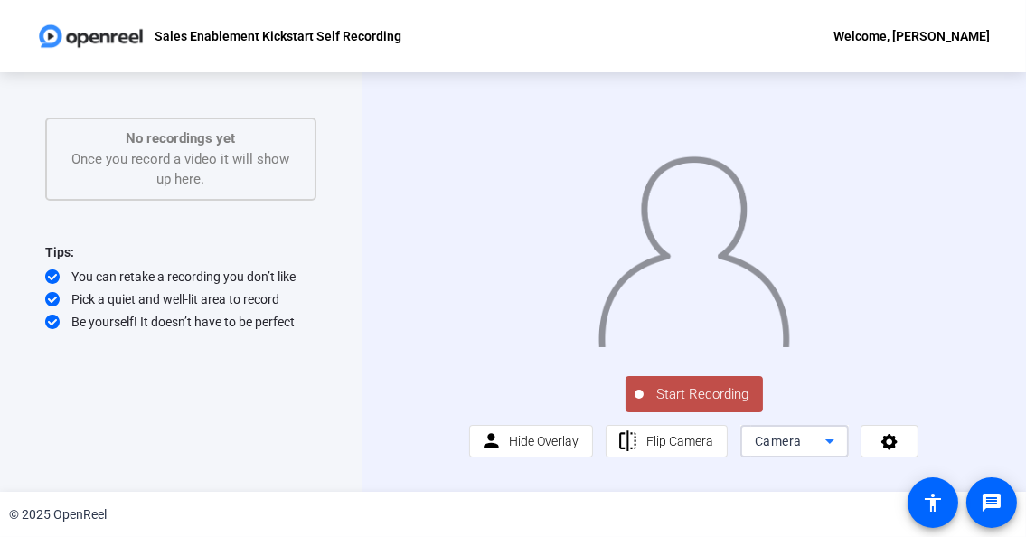
click at [767, 449] on span "Camera" at bounding box center [778, 441] width 47 height 14
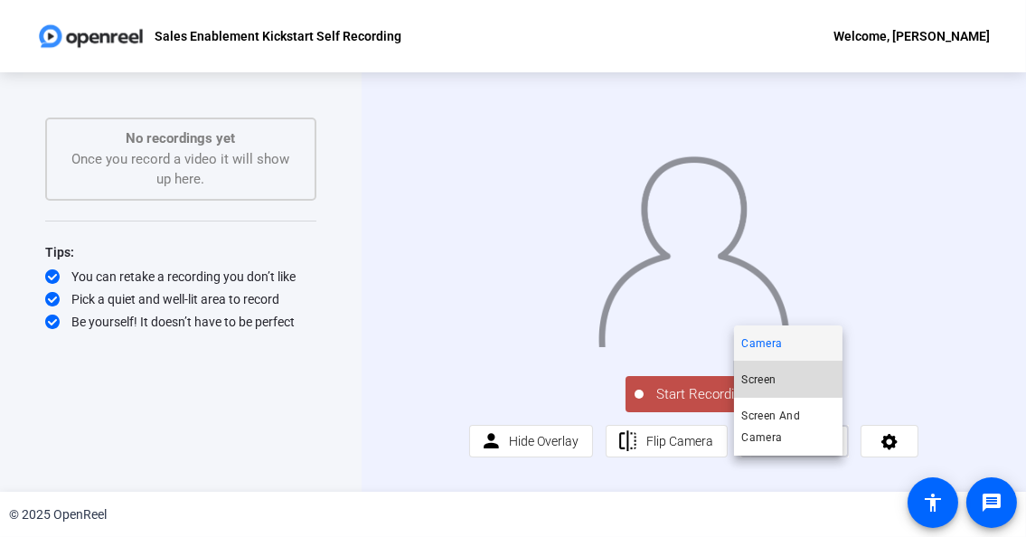
click at [783, 368] on mat-option "Screen" at bounding box center [788, 380] width 109 height 36
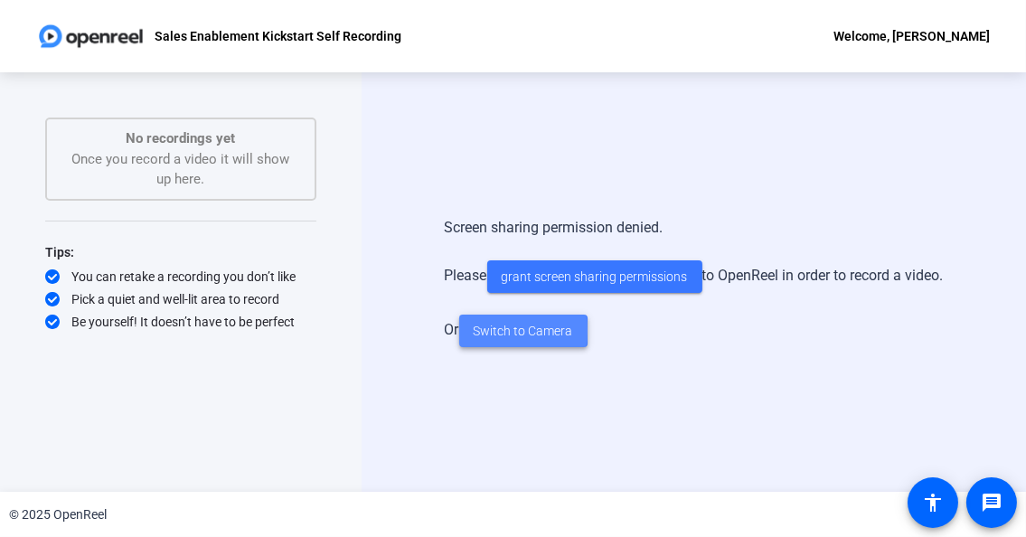
click at [508, 331] on span "Switch to Camera" at bounding box center [523, 331] width 99 height 19
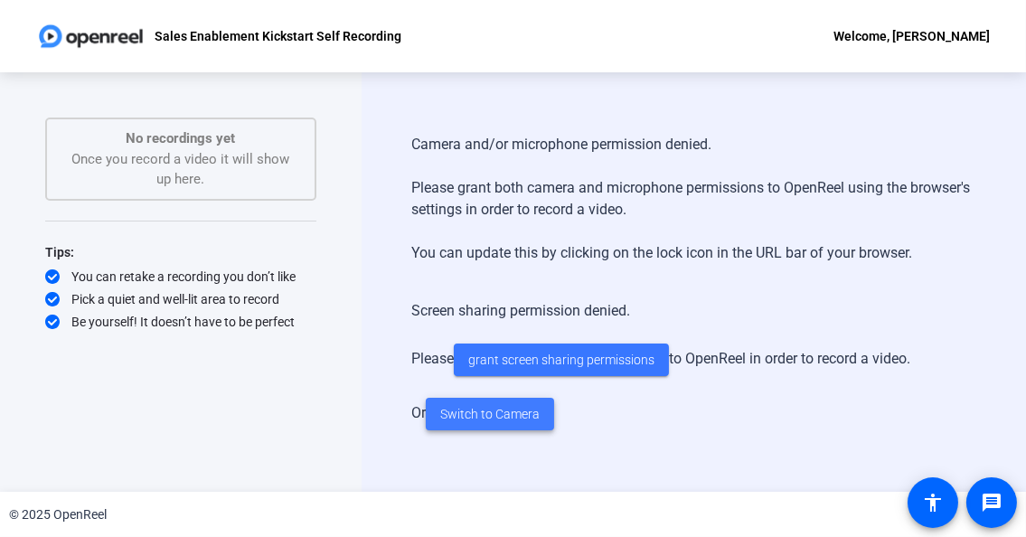
click at [489, 412] on span "Switch to Camera" at bounding box center [489, 414] width 99 height 19
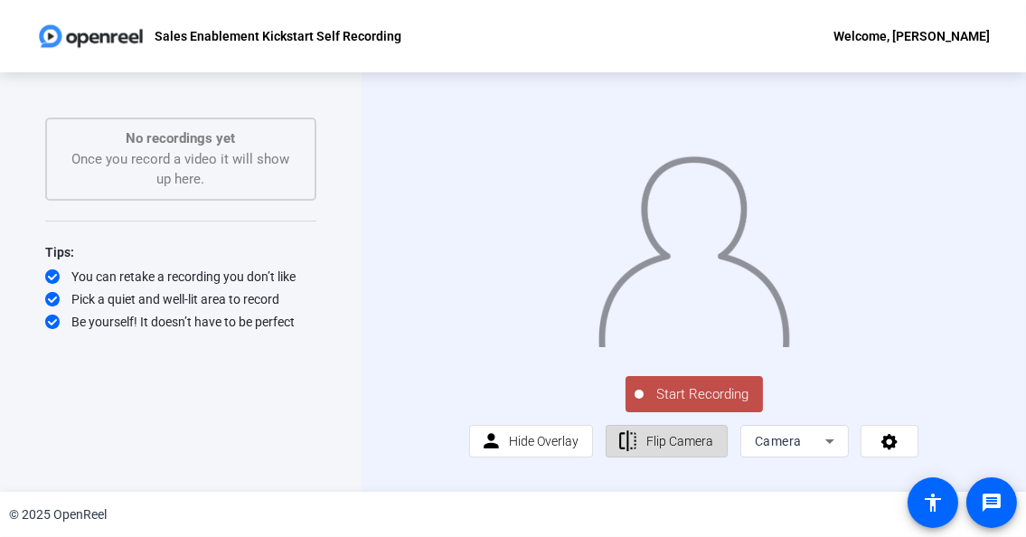
click at [684, 458] on span "Flip Camera" at bounding box center [680, 441] width 67 height 34
click at [208, 437] on div "Start Recording No recordings yet Once you record a video it will show up here.…" at bounding box center [180, 282] width 271 height 329
click at [653, 405] on span "Start Recording" at bounding box center [703, 394] width 119 height 21
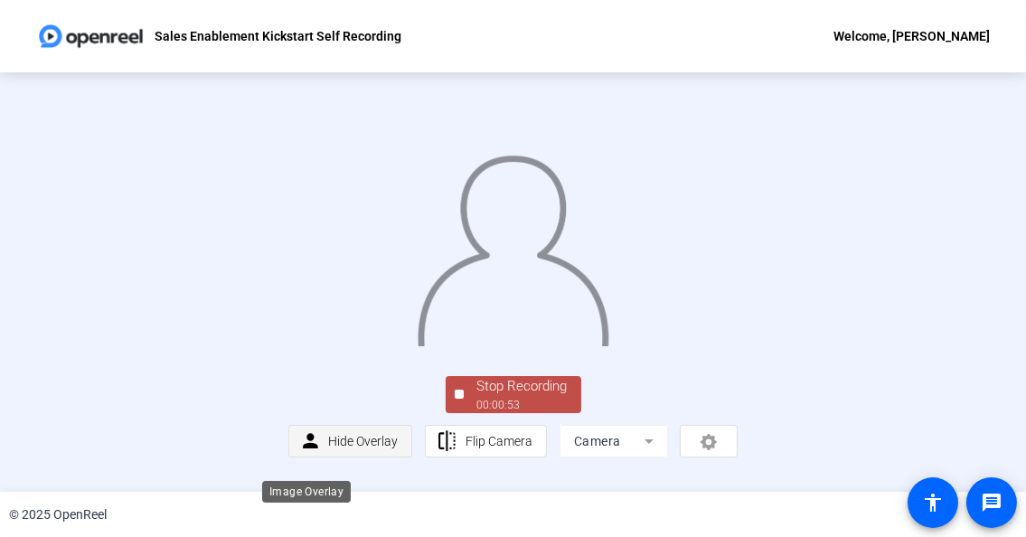
scroll to position [102, 0]
click at [523, 413] on div "00:00:54" at bounding box center [522, 405] width 90 height 16
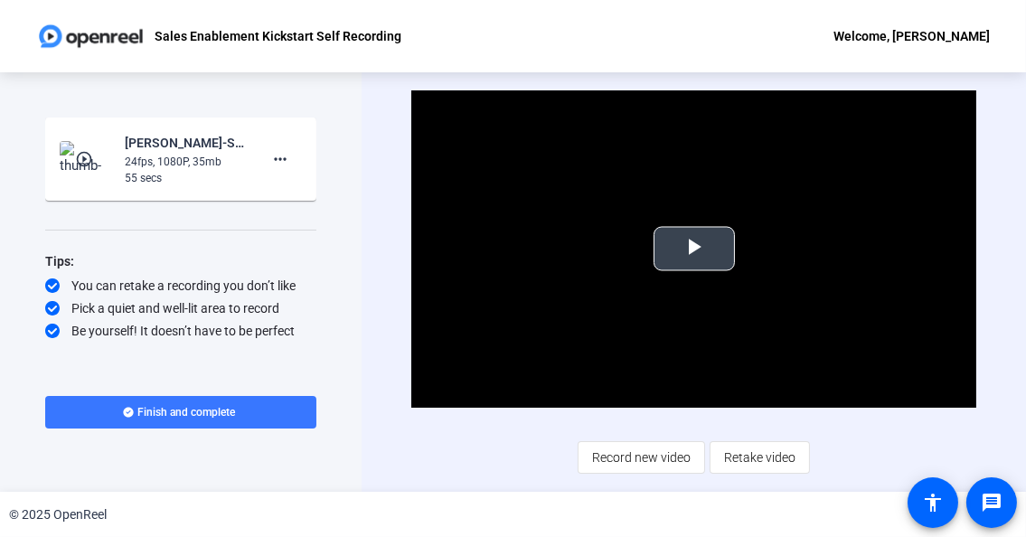
click at [694, 249] on span "Video Player" at bounding box center [694, 249] width 0 height 0
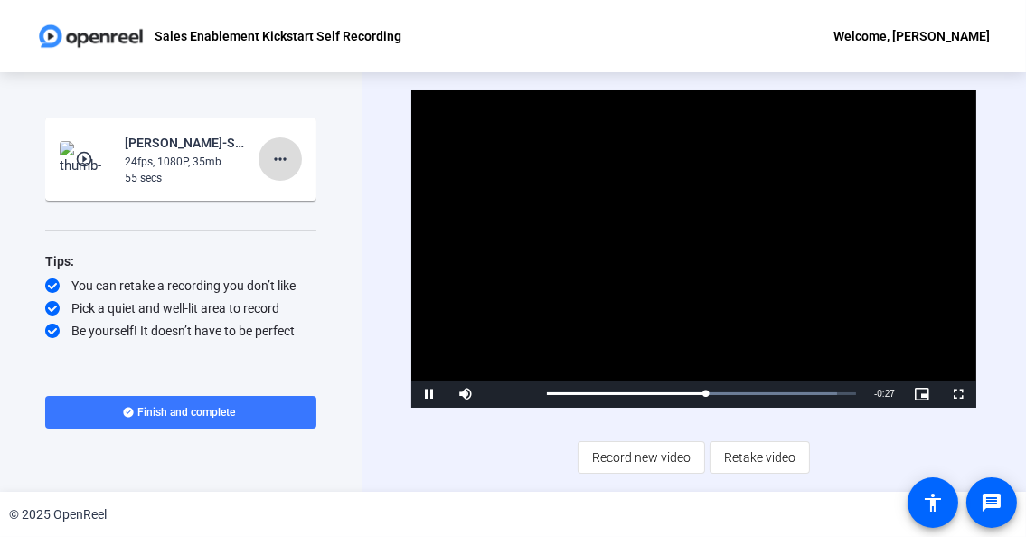
click at [280, 160] on mat-icon "more_horiz" at bounding box center [280, 159] width 22 height 22
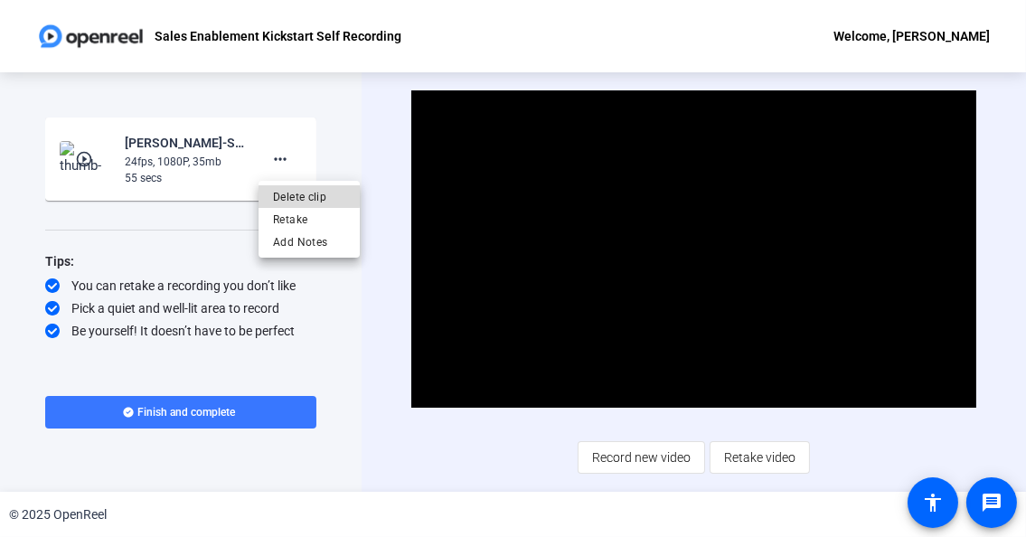
click at [285, 195] on span "Delete clip" at bounding box center [309, 196] width 72 height 22
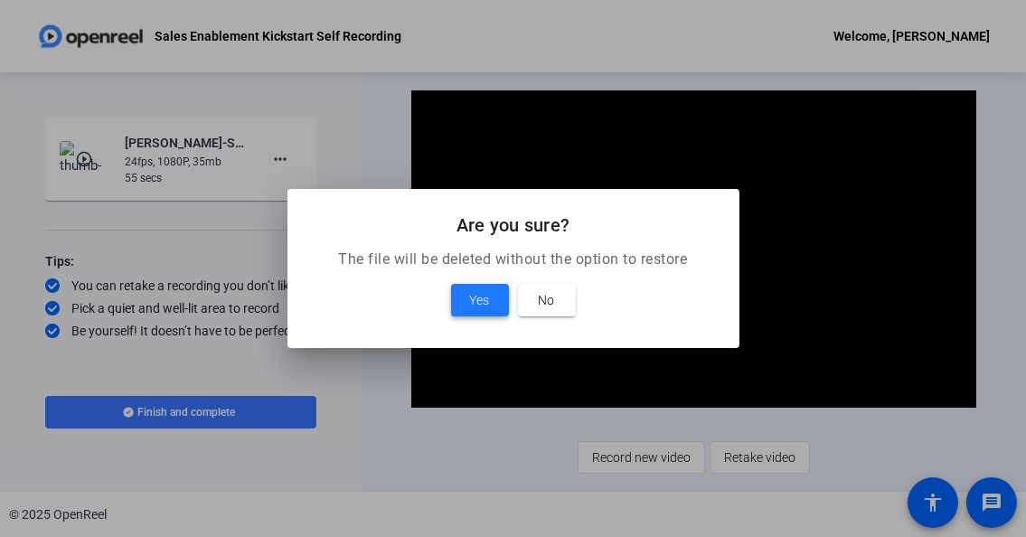
click at [481, 302] on span "Yes" at bounding box center [480, 300] width 20 height 22
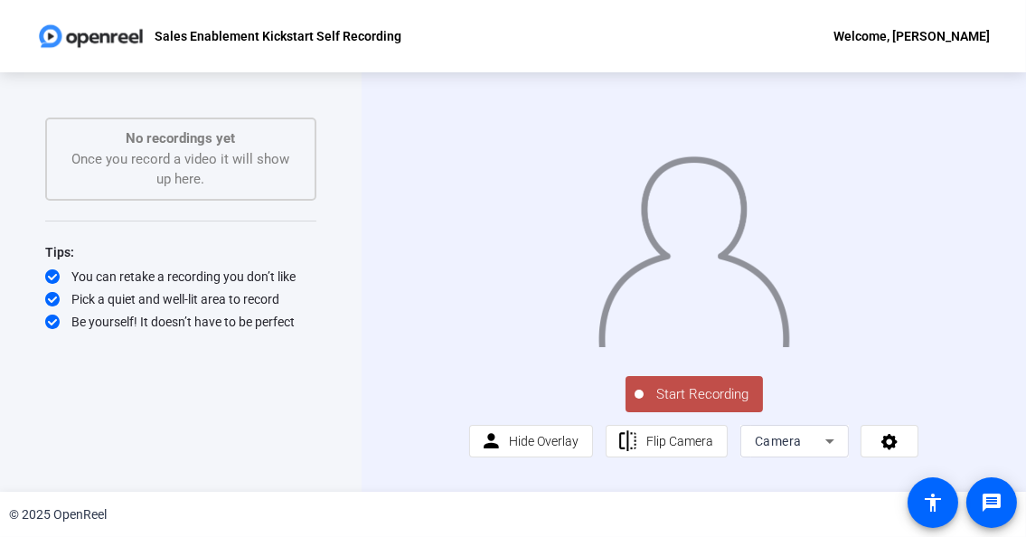
click at [707, 405] on span "Start Recording" at bounding box center [703, 394] width 119 height 21
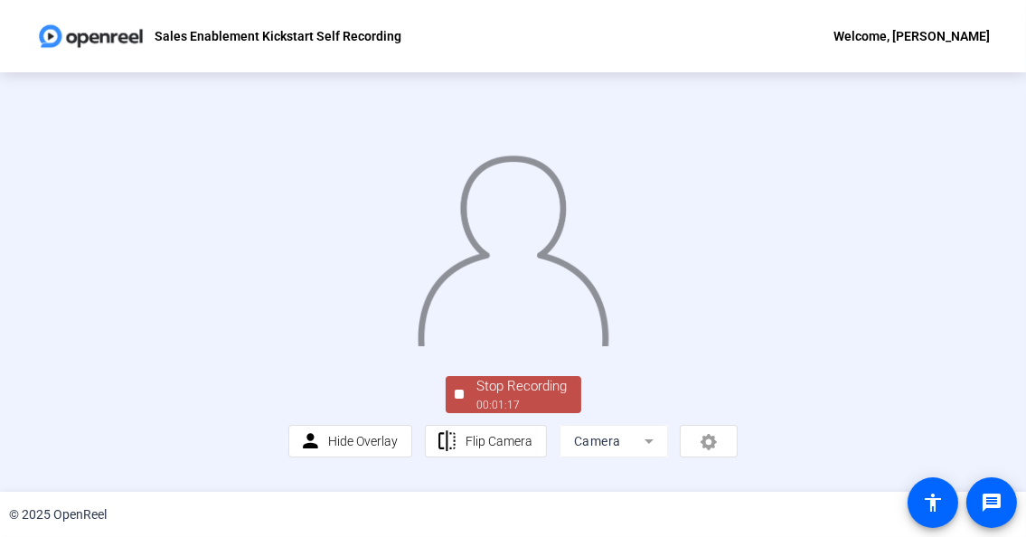
click at [288, 234] on div at bounding box center [513, 233] width 450 height 253
click at [522, 397] on div "Stop Recording" at bounding box center [522, 386] width 90 height 21
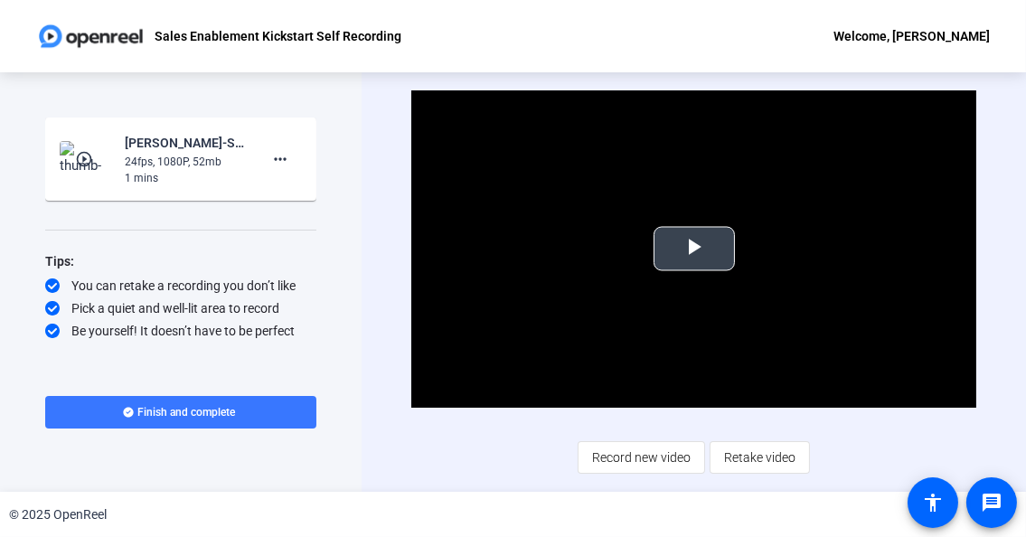
click at [694, 249] on span "Video Player" at bounding box center [694, 249] width 0 height 0
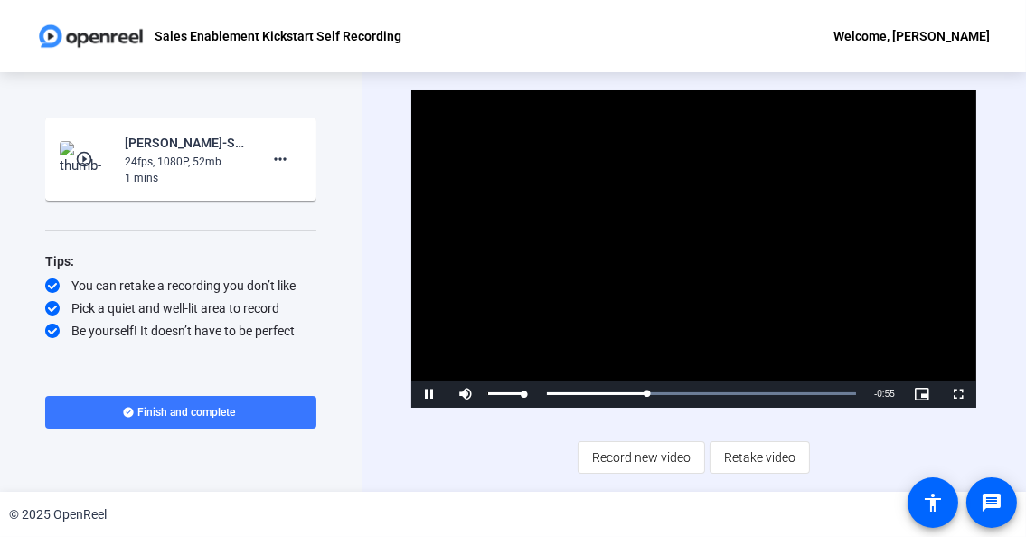
click at [498, 389] on div "Video Player" at bounding box center [505, 394] width 45 height 27
drag, startPoint x: 499, startPoint y: 395, endPoint x: 551, endPoint y: 390, distance: 51.8
click at [551, 390] on div "Pause Mute 100% Current Time 0:28 / Duration 1:20 Loaded : 100.00% 0:00 0:28 St…" at bounding box center [693, 394] width 565 height 27
click at [294, 160] on span at bounding box center [280, 158] width 43 height 43
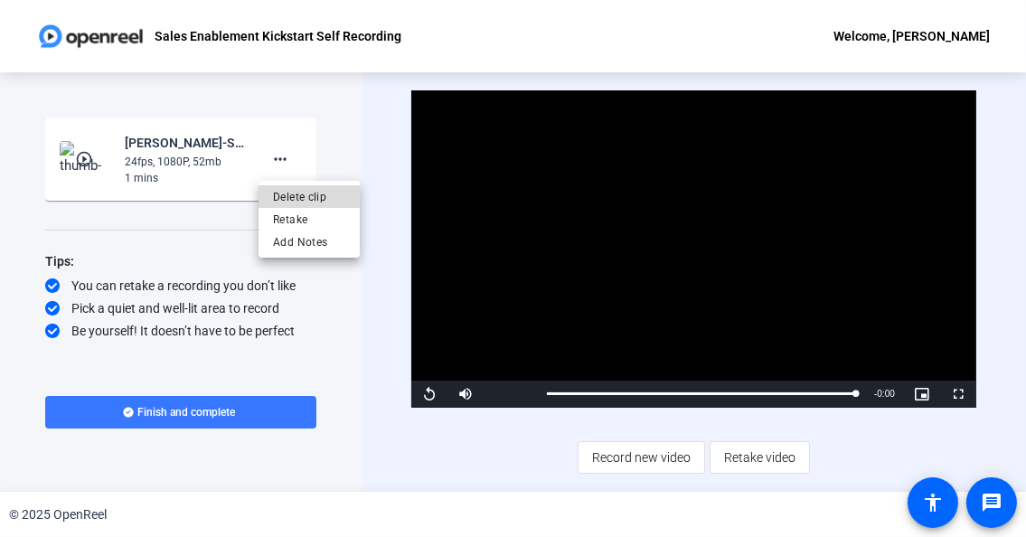
click at [308, 198] on span "Delete clip" at bounding box center [309, 196] width 72 height 22
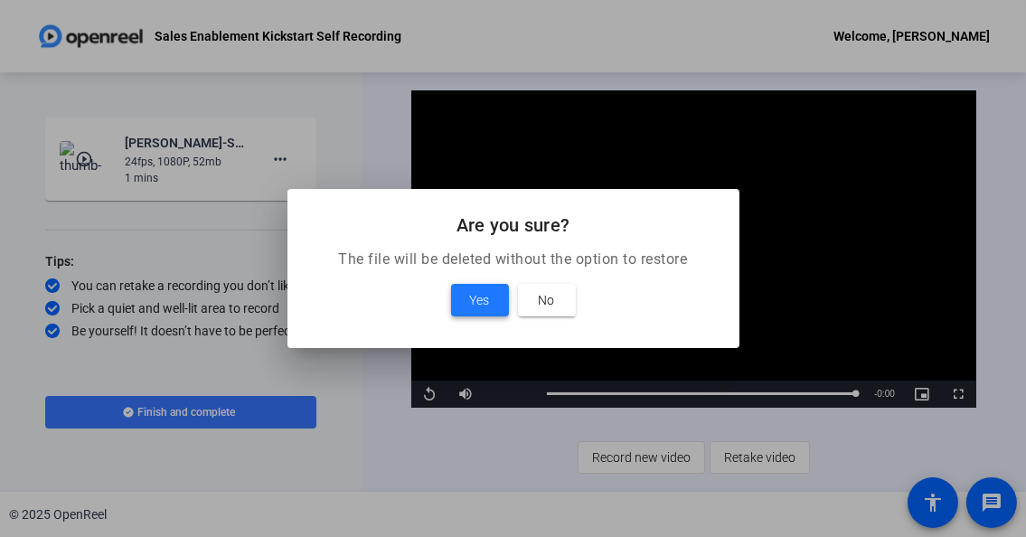
click at [483, 296] on span "Yes" at bounding box center [480, 300] width 20 height 22
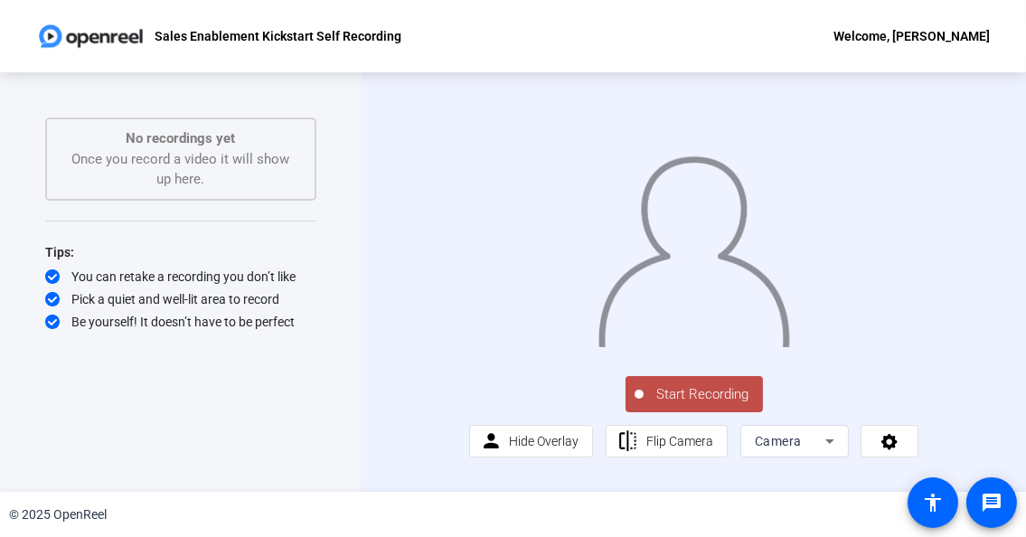
click at [710, 405] on span "Start Recording" at bounding box center [703, 394] width 119 height 21
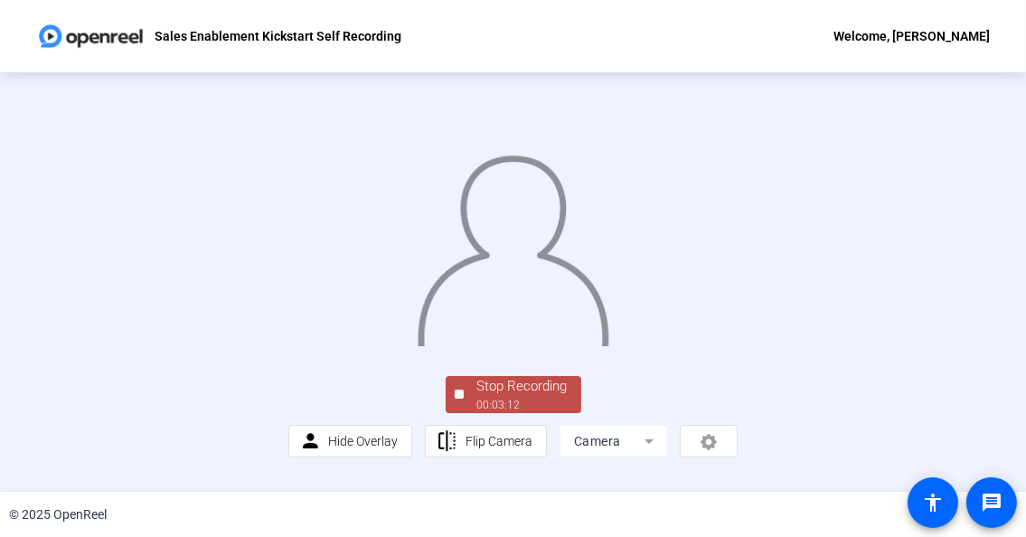
click at [610, 232] on img at bounding box center [513, 245] width 194 height 203
click at [520, 346] on img at bounding box center [513, 245] width 194 height 203
click at [491, 397] on div "Stop Recording" at bounding box center [522, 386] width 90 height 21
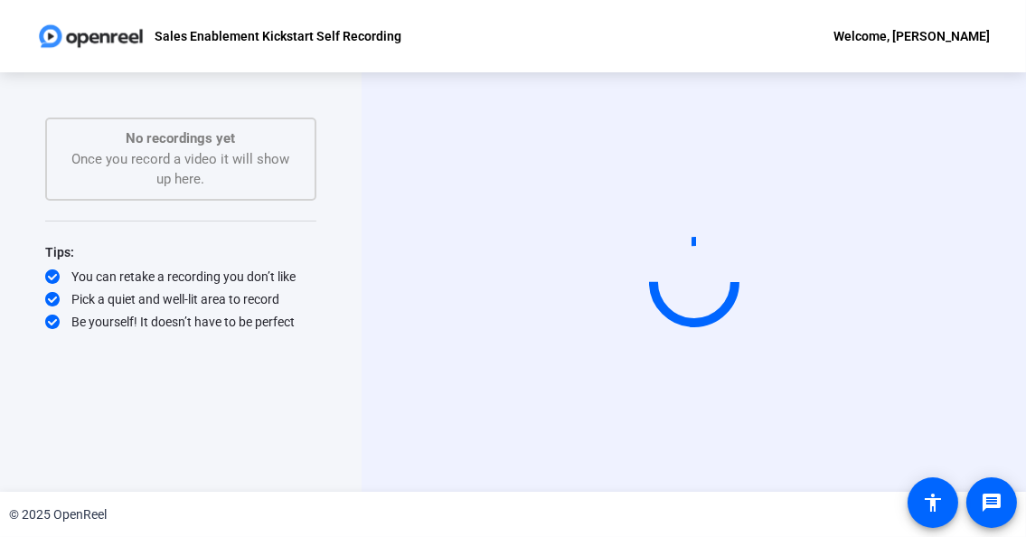
scroll to position [0, 0]
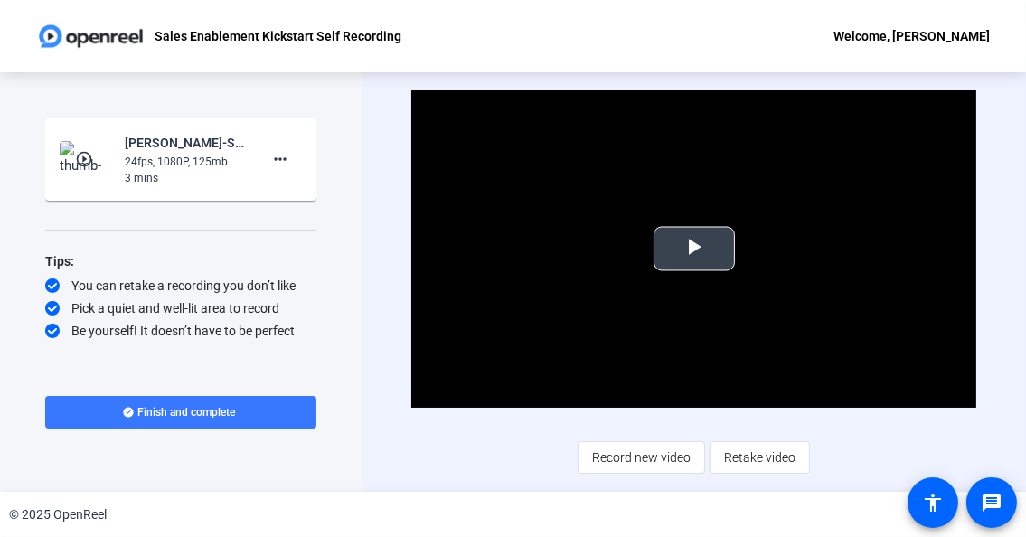
click at [694, 249] on span "Video Player" at bounding box center [694, 249] width 0 height 0
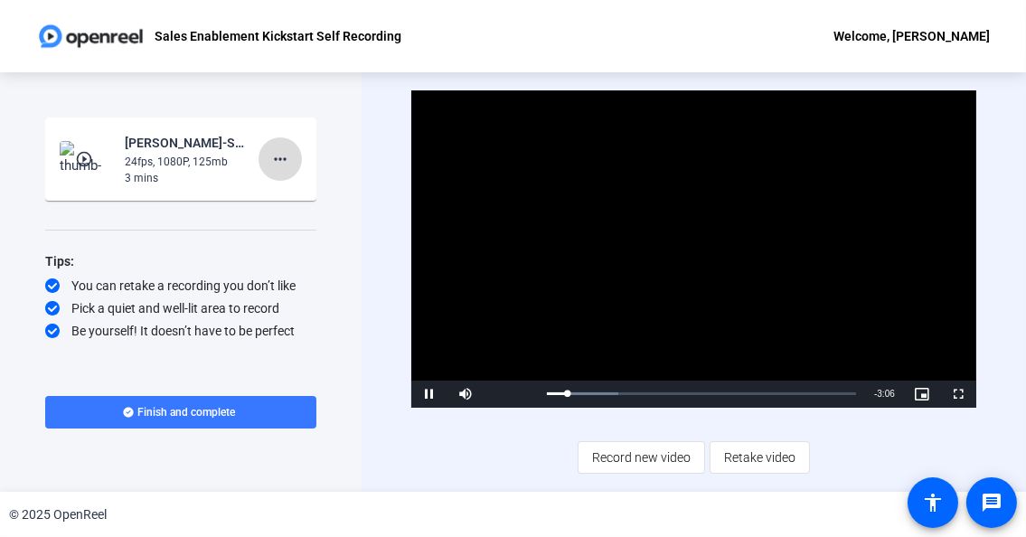
click at [277, 159] on mat-icon "more_horiz" at bounding box center [280, 159] width 22 height 22
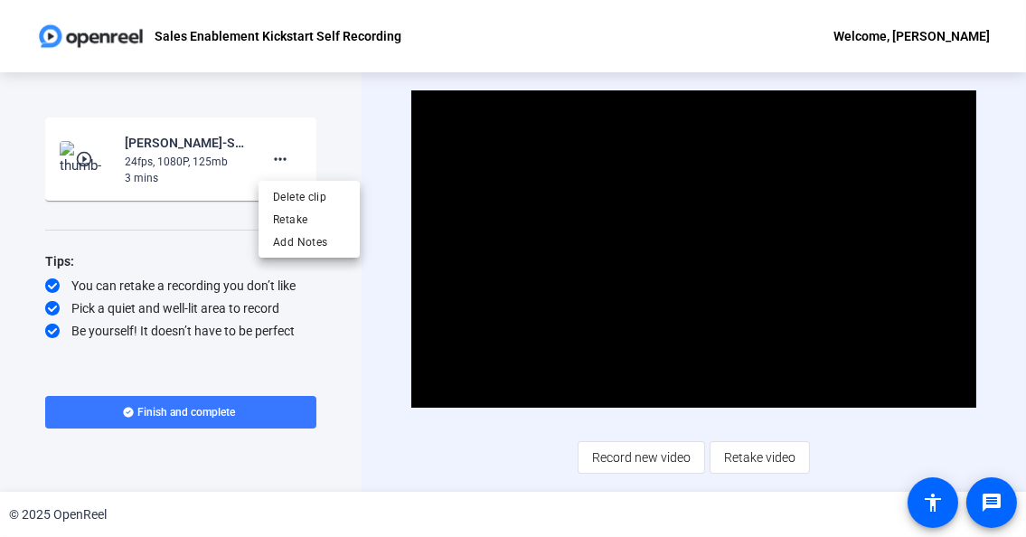
click at [290, 183] on div "Delete clip Retake Add Notes" at bounding box center [309, 219] width 101 height 77
click at [287, 165] on mat-icon "more_horiz" at bounding box center [280, 159] width 22 height 22
click at [290, 194] on span "Delete clip" at bounding box center [309, 196] width 72 height 22
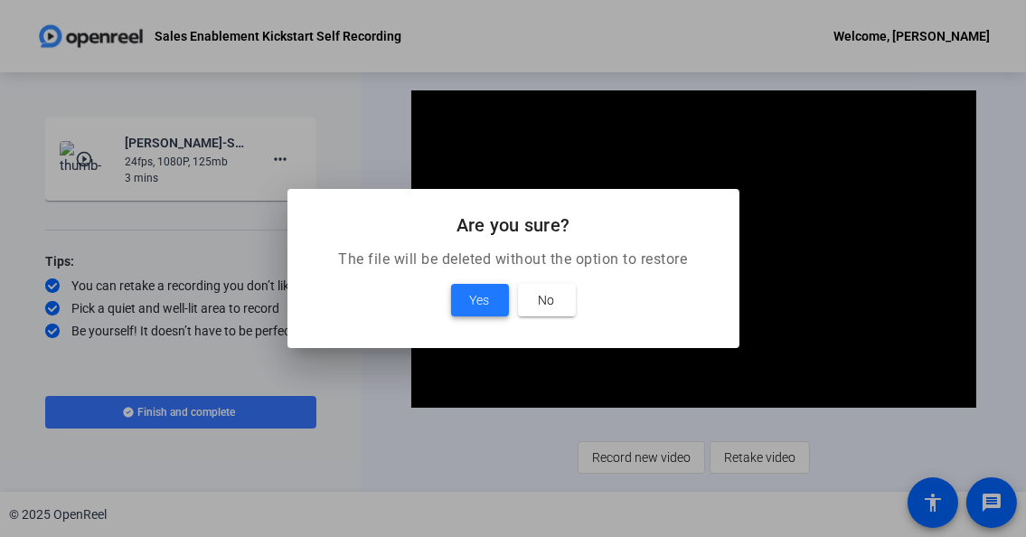
click at [477, 290] on span "Yes" at bounding box center [480, 300] width 20 height 22
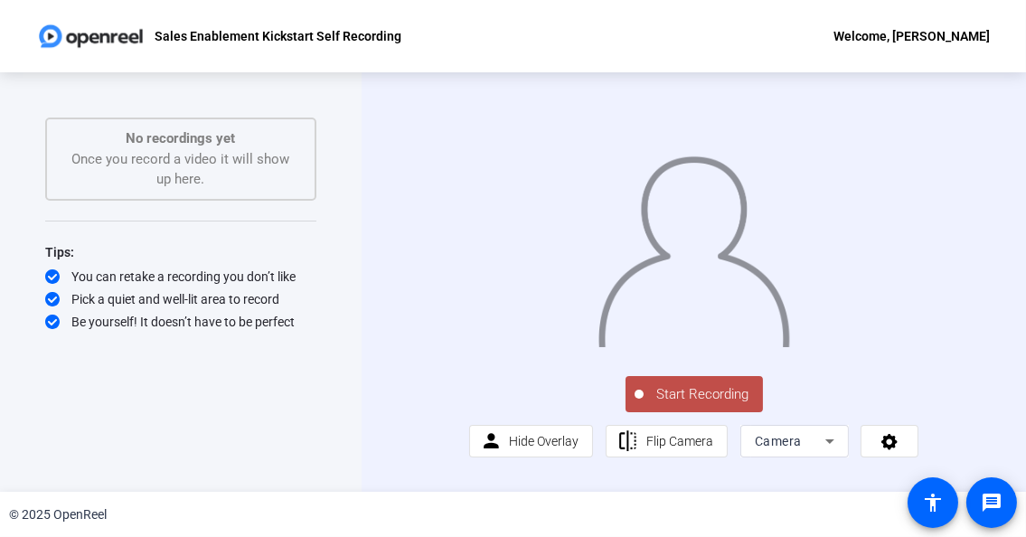
click at [660, 405] on span "Start Recording" at bounding box center [703, 394] width 119 height 21
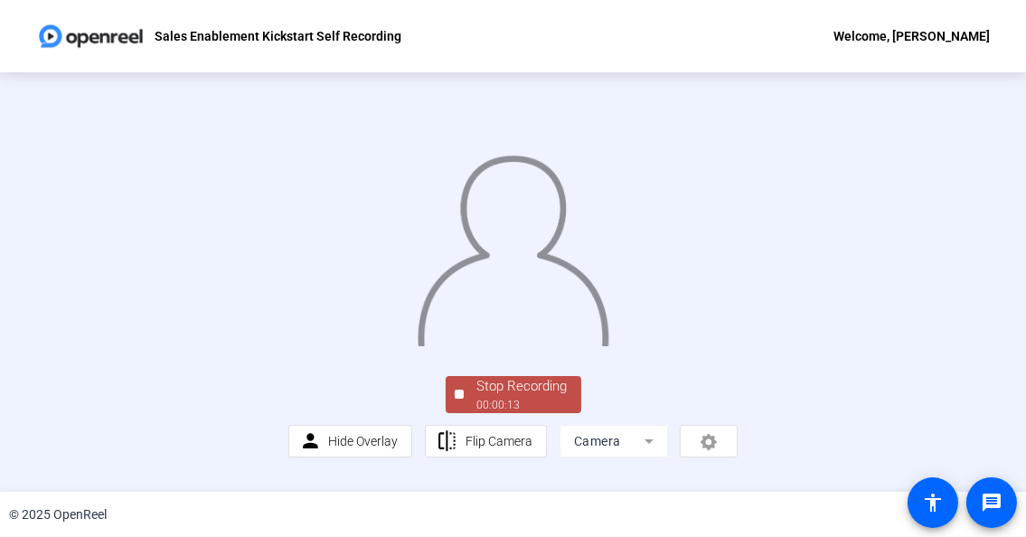
click at [610, 297] on img at bounding box center [513, 245] width 194 height 203
click at [541, 397] on div "Stop Recording" at bounding box center [522, 386] width 90 height 21
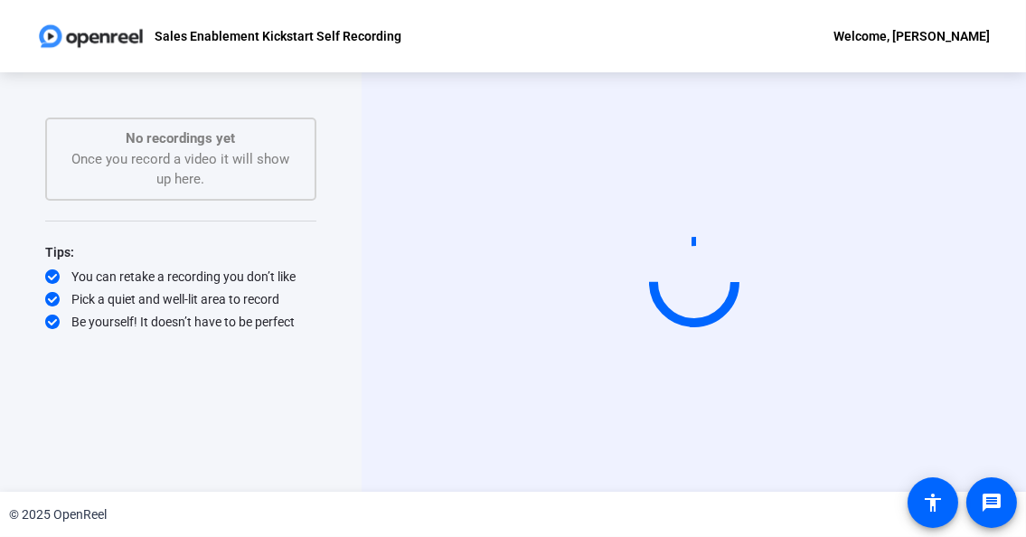
scroll to position [0, 0]
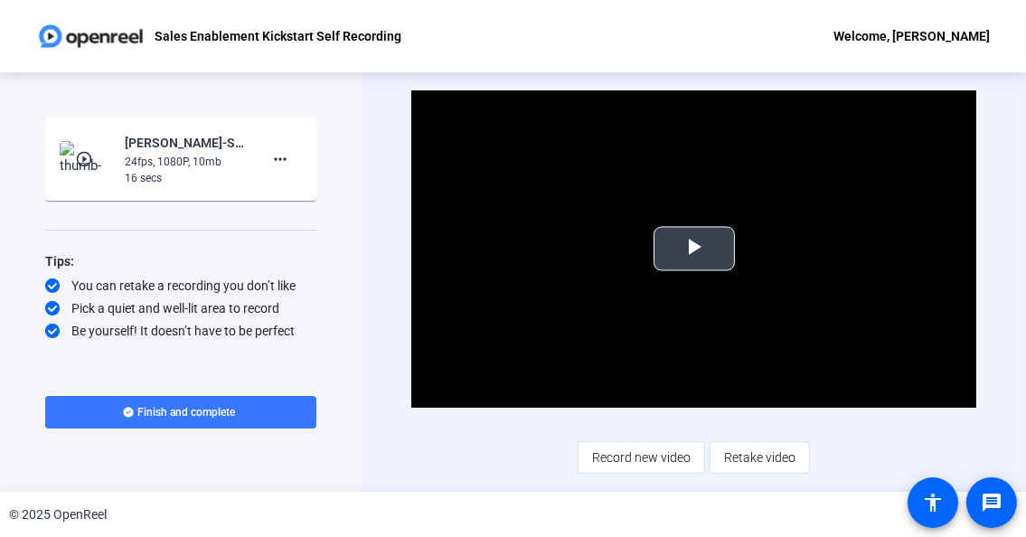
click at [694, 249] on span "Video Player" at bounding box center [694, 249] width 0 height 0
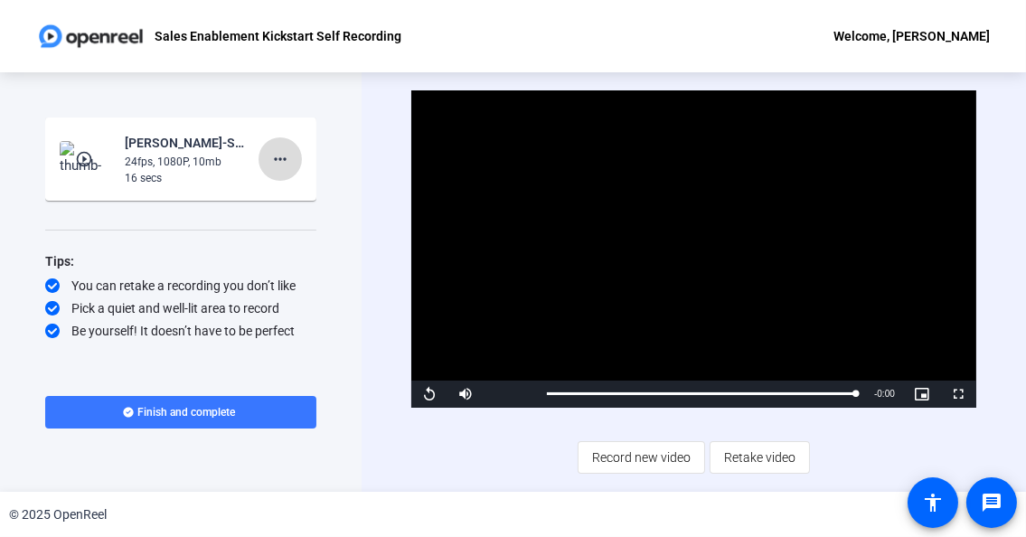
click at [269, 162] on button "more_horiz" at bounding box center [280, 158] width 43 height 43
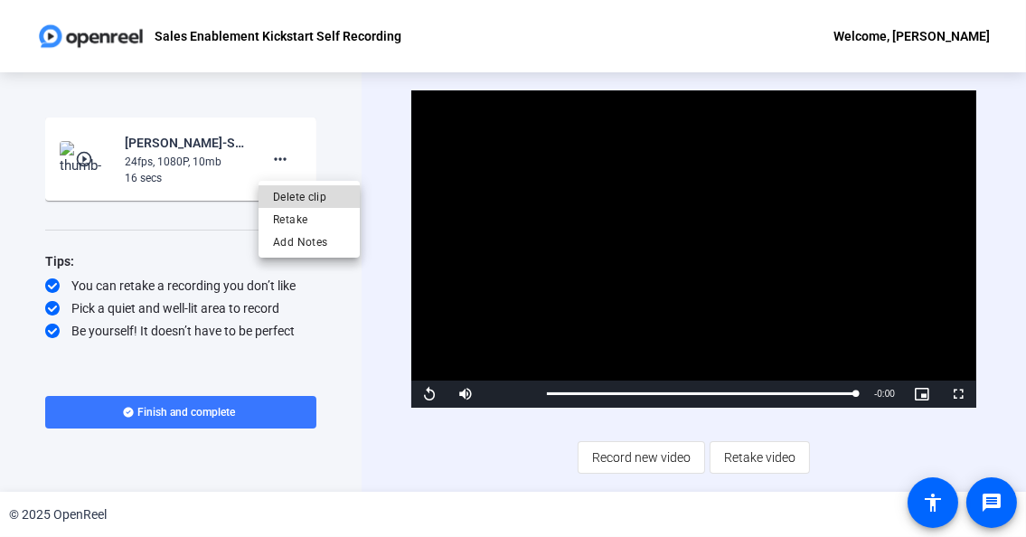
click at [289, 197] on span "Delete clip" at bounding box center [309, 196] width 72 height 22
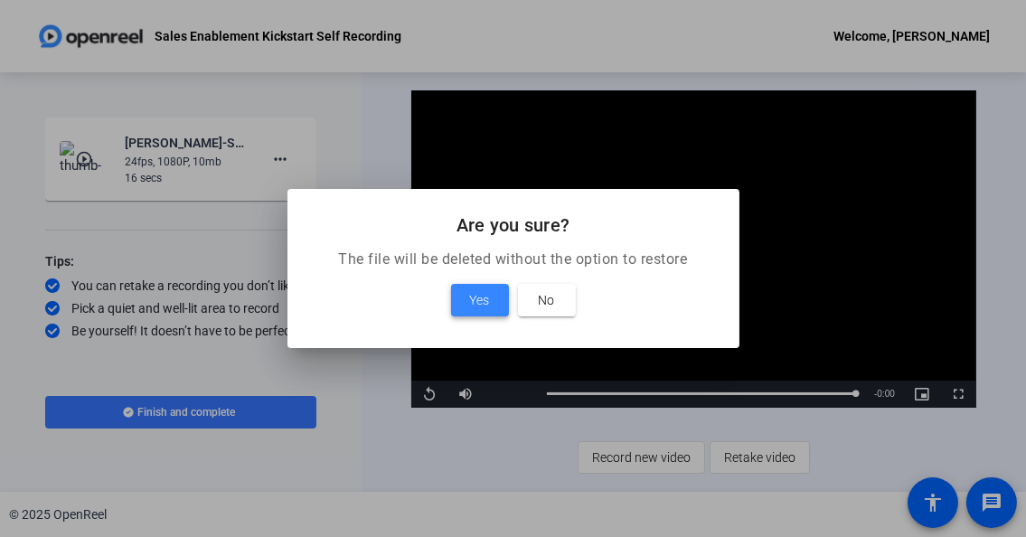
click at [483, 301] on span "Yes" at bounding box center [480, 300] width 20 height 22
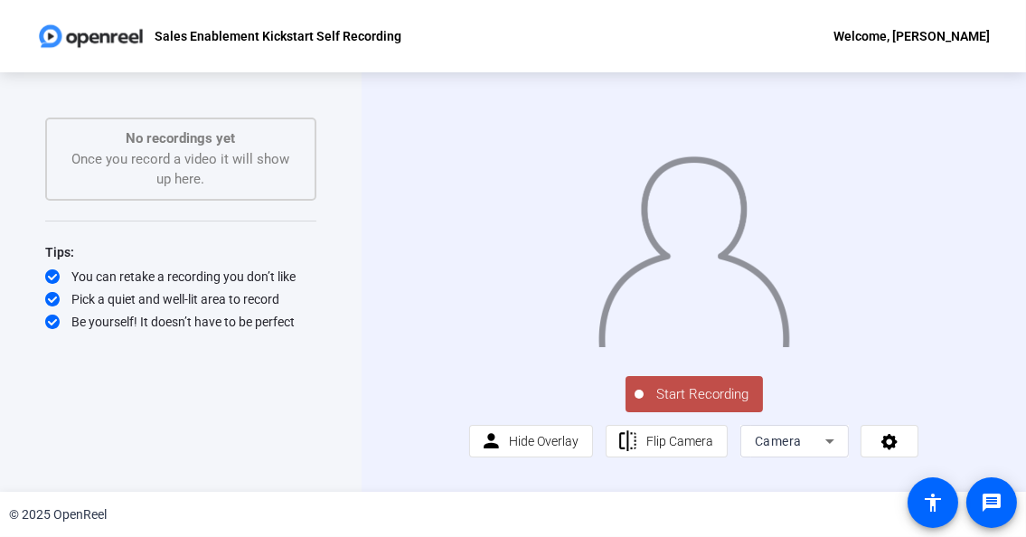
click at [665, 405] on span "Start Recording" at bounding box center [703, 394] width 119 height 21
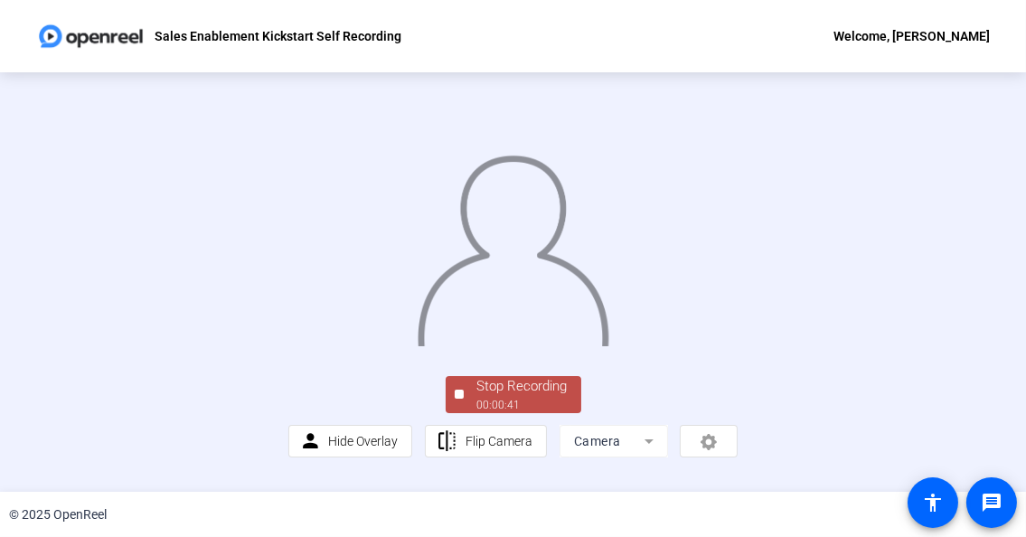
click at [610, 144] on img at bounding box center [513, 245] width 194 height 203
click at [511, 346] on img at bounding box center [513, 245] width 194 height 203
click at [553, 496] on div "© 2025 OpenReel" at bounding box center [513, 514] width 1026 height 45
click at [516, 514] on div "© 2025 OpenReel" at bounding box center [513, 514] width 1026 height 45
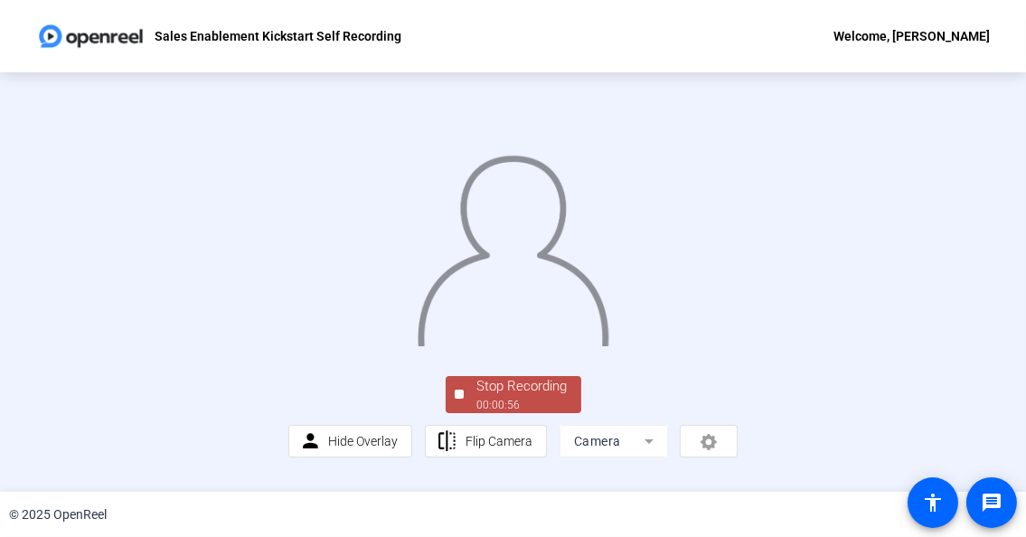
click at [538, 397] on div "Stop Recording" at bounding box center [522, 386] width 90 height 21
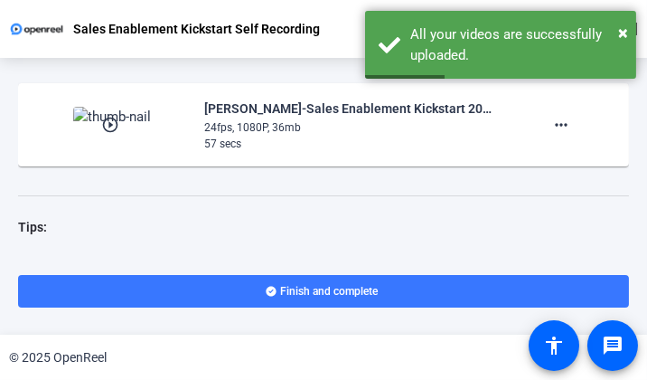
scroll to position [0, 0]
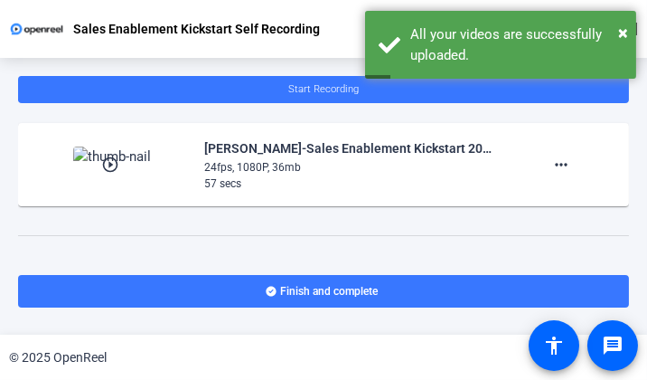
click at [104, 159] on mat-icon "play_circle_outline" at bounding box center [112, 165] width 22 height 18
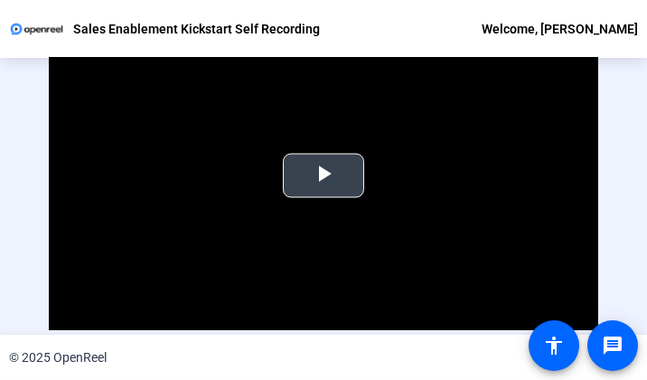
scroll to position [49, 0]
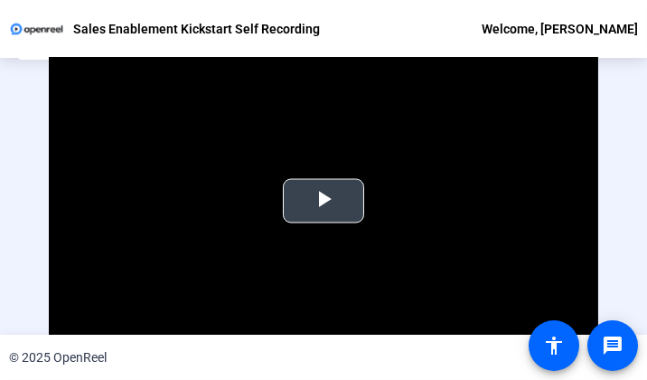
click at [324, 201] on span "Video Player" at bounding box center [324, 201] width 0 height 0
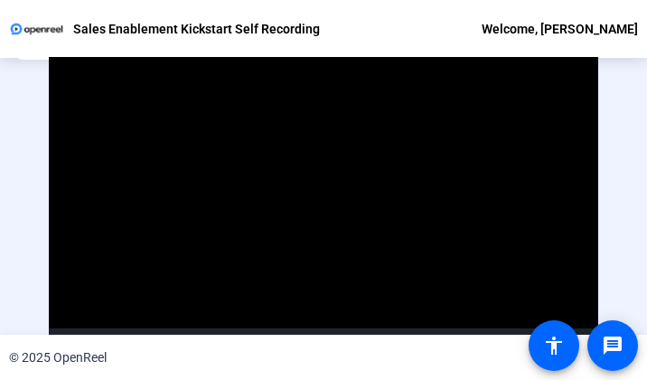
click at [298, 190] on video "Video Player" at bounding box center [324, 200] width 551 height 309
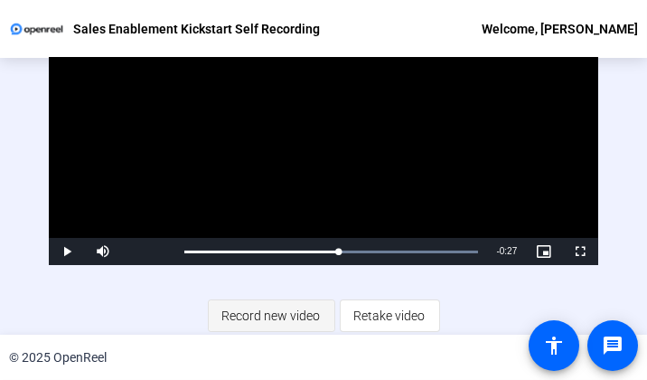
scroll to position [0, 0]
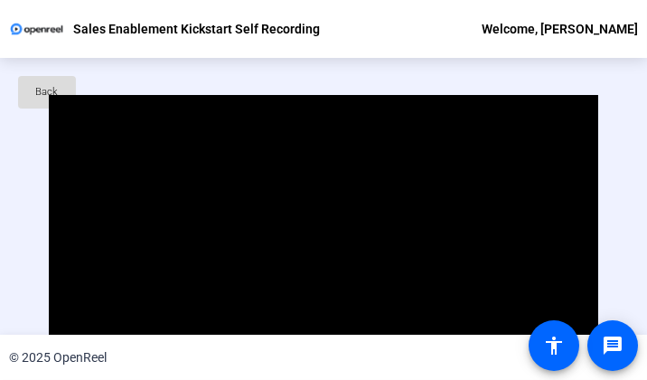
click at [40, 88] on span "Back" at bounding box center [47, 92] width 23 height 27
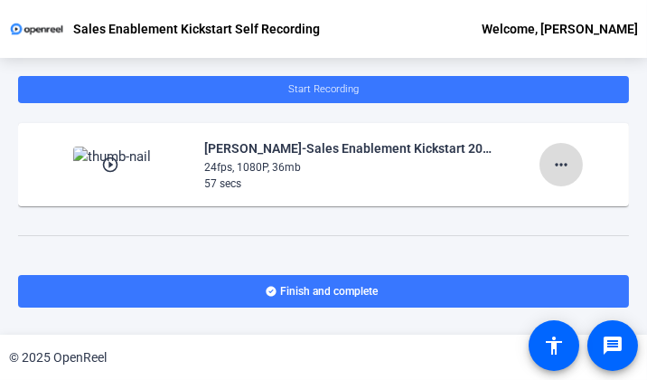
click at [568, 162] on span at bounding box center [561, 164] width 43 height 43
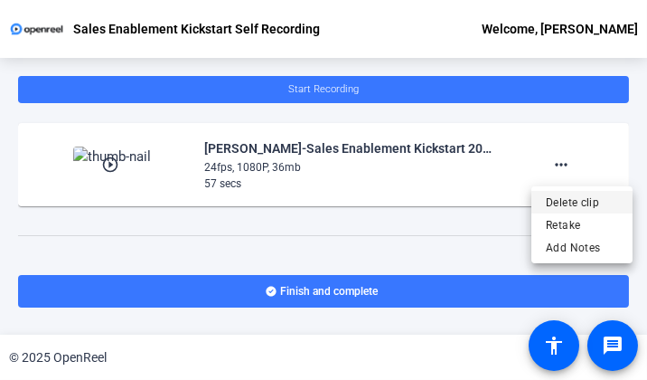
click at [562, 200] on span "Delete clip" at bounding box center [582, 202] width 72 height 22
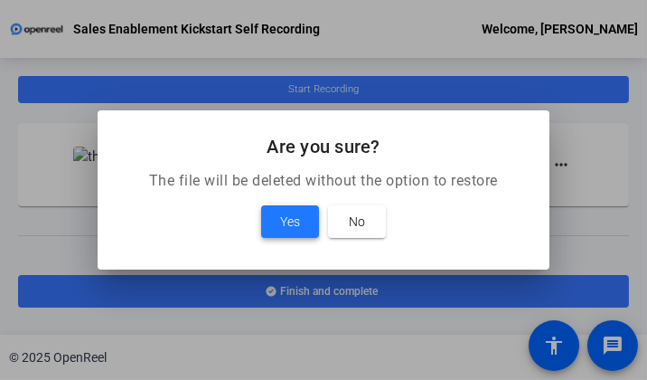
click at [300, 219] on span at bounding box center [290, 221] width 58 height 43
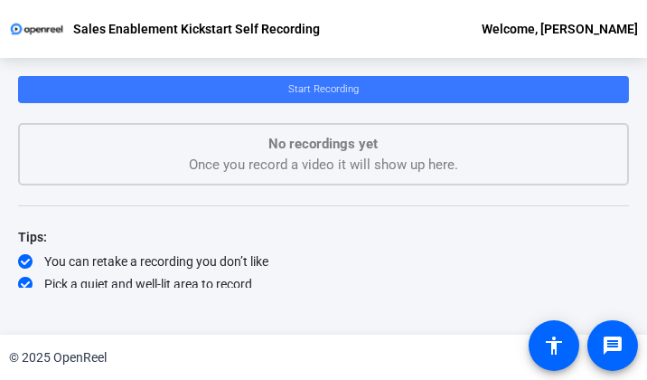
click at [391, 49] on div "Sales Enablement Kickstart Self Recording Welcome, Marisa Hamilton" at bounding box center [323, 29] width 647 height 58
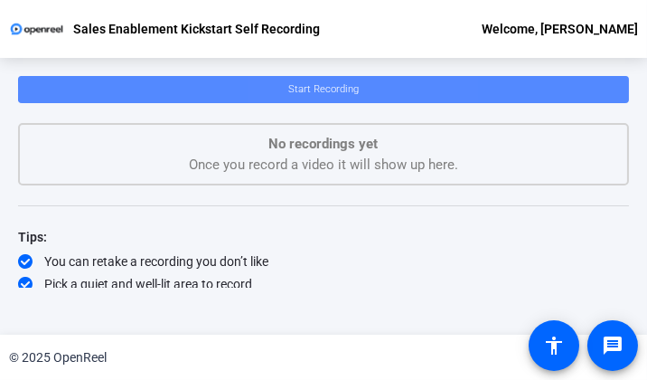
click at [325, 90] on span "Start Recording" at bounding box center [323, 89] width 71 height 12
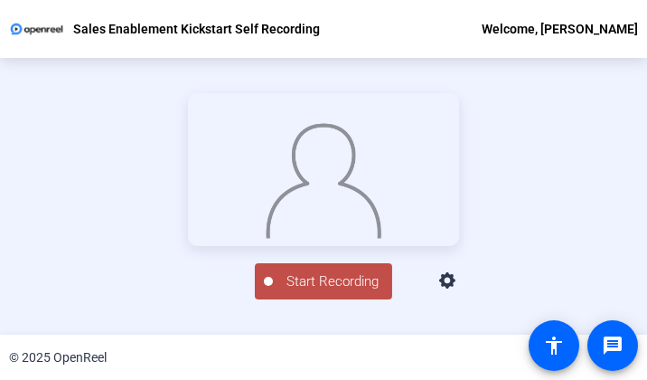
scroll to position [127, 0]
click at [330, 292] on span "Start Recording" at bounding box center [332, 281] width 119 height 21
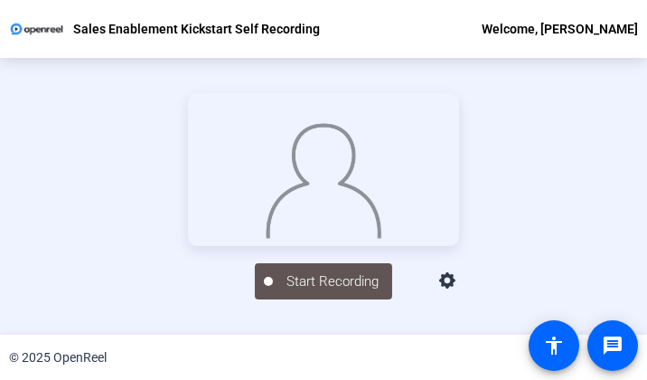
scroll to position [126, 0]
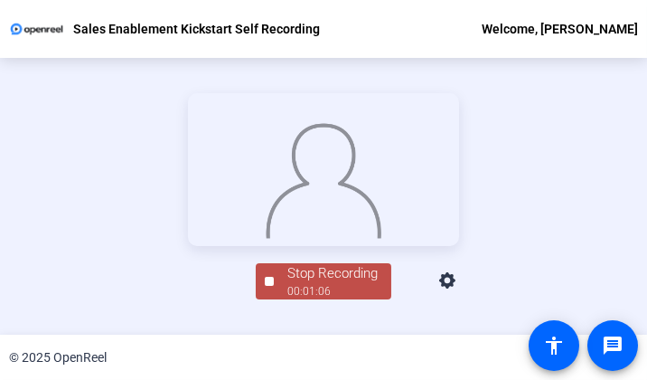
click at [459, 158] on div at bounding box center [323, 169] width 271 height 153
click at [297, 284] on div "Stop Recording" at bounding box center [333, 273] width 90 height 21
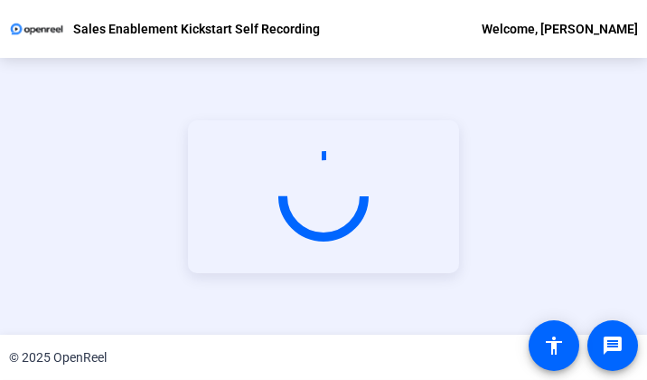
scroll to position [100, 0]
click at [287, 273] on video at bounding box center [323, 196] width 271 height 153
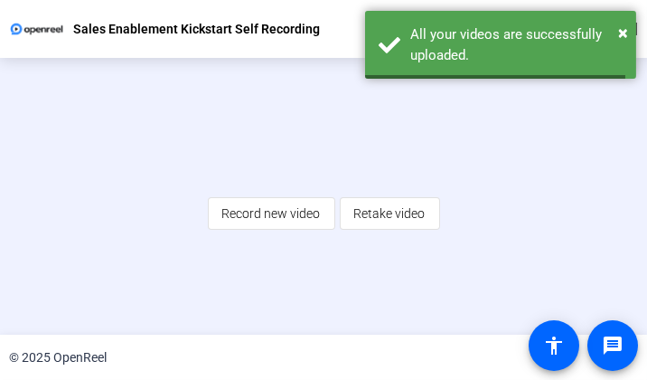
scroll to position [67, 0]
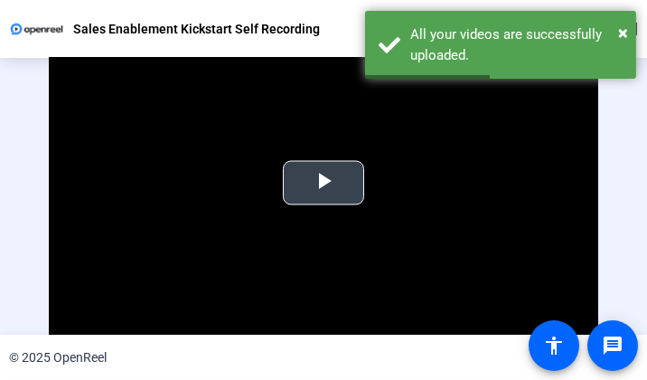
click at [324, 183] on span "Video Player" at bounding box center [324, 183] width 0 height 0
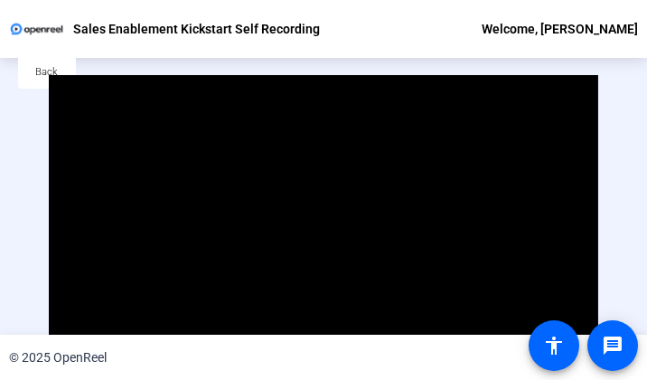
scroll to position [0, 0]
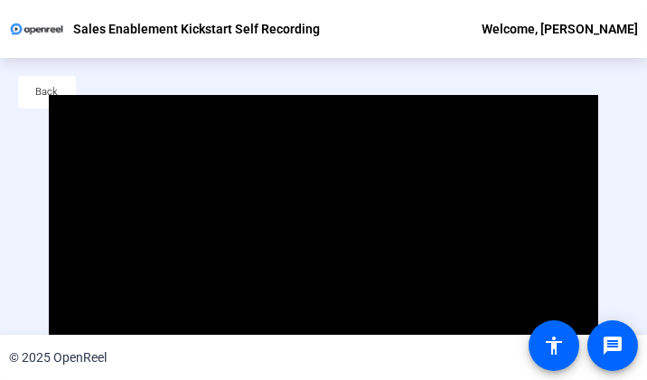
click at [548, 137] on video "Video Player" at bounding box center [324, 249] width 551 height 309
click at [43, 88] on span "Back" at bounding box center [47, 92] width 23 height 27
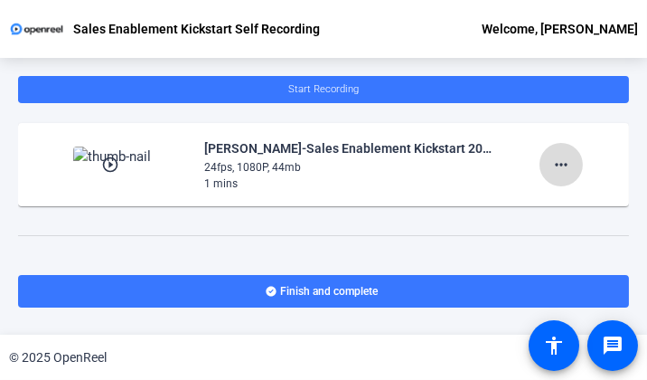
click at [553, 167] on mat-icon "more_horiz" at bounding box center [562, 165] width 22 height 22
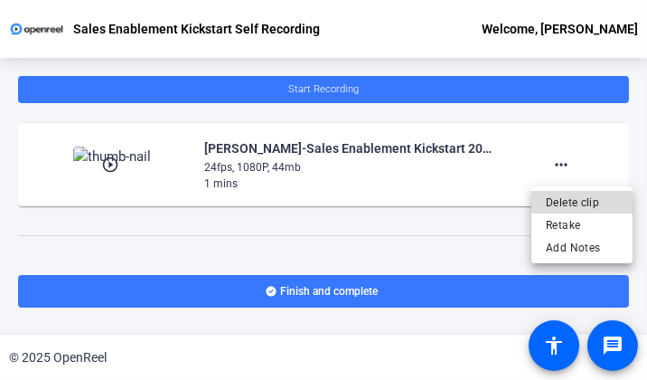
click at [564, 202] on span "Delete clip" at bounding box center [582, 202] width 72 height 22
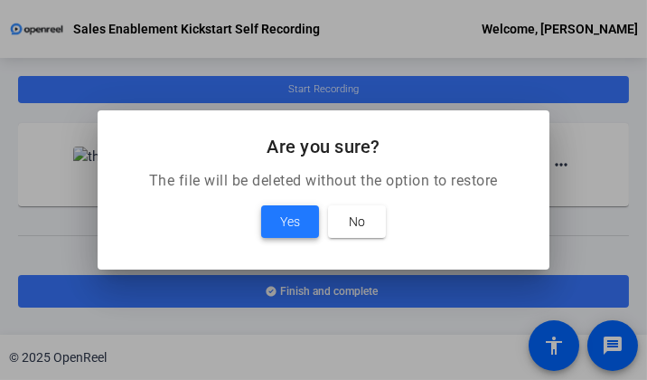
click at [298, 219] on span "Yes" at bounding box center [290, 222] width 20 height 22
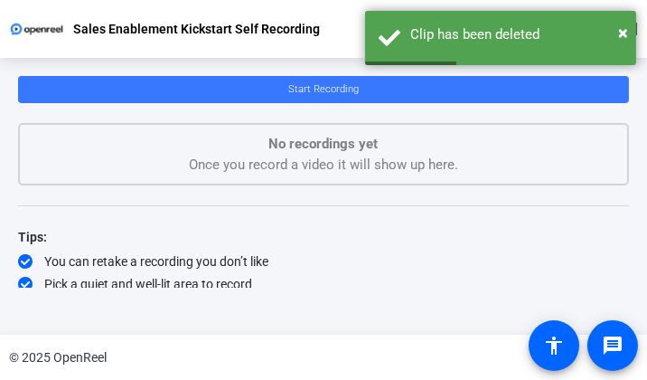
click at [302, 83] on span "Start Recording" at bounding box center [323, 89] width 71 height 12
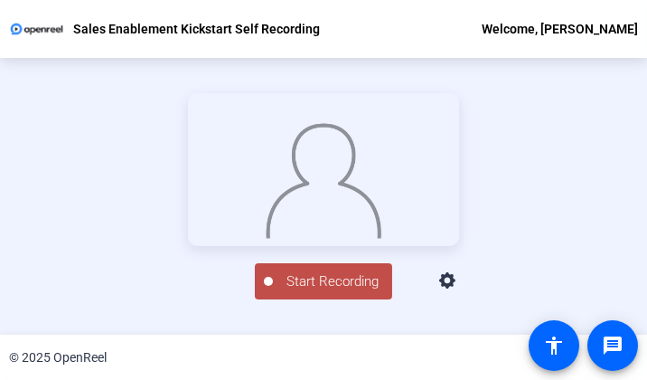
scroll to position [127, 0]
click at [362, 292] on span "Start Recording" at bounding box center [332, 281] width 119 height 21
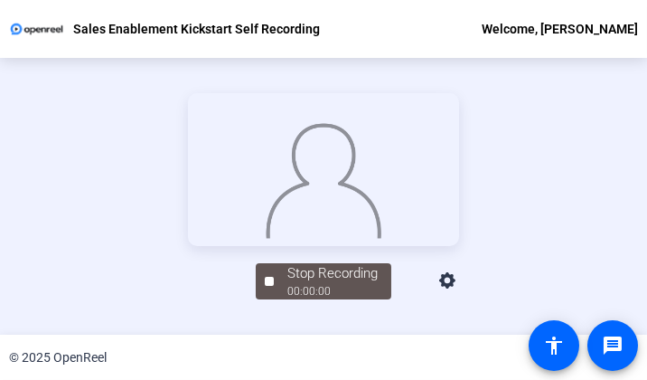
scroll to position [126, 0]
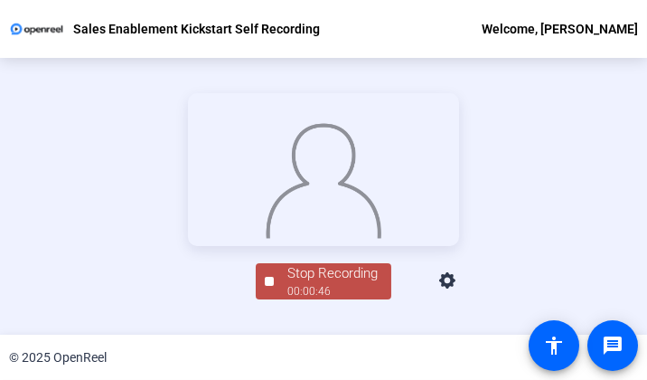
click at [459, 165] on div at bounding box center [323, 169] width 271 height 153
click at [326, 284] on div "Stop Recording" at bounding box center [333, 273] width 90 height 21
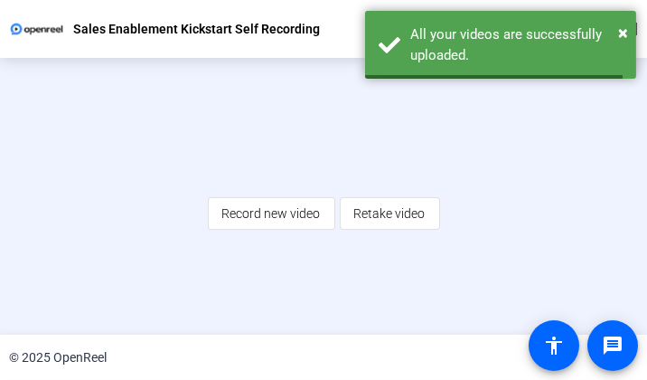
scroll to position [67, 0]
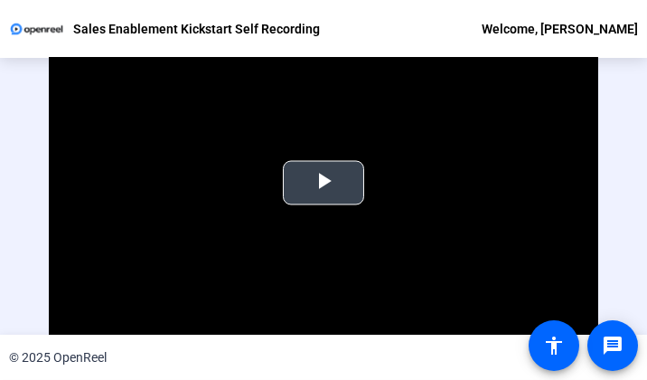
click at [324, 183] on span "Video Player" at bounding box center [324, 183] width 0 height 0
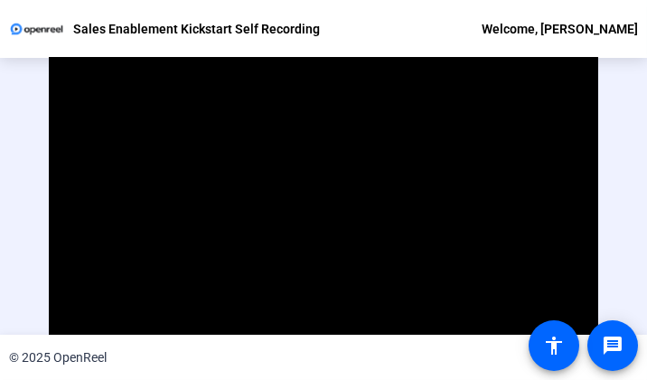
click at [330, 174] on video "Video Player" at bounding box center [324, 182] width 551 height 309
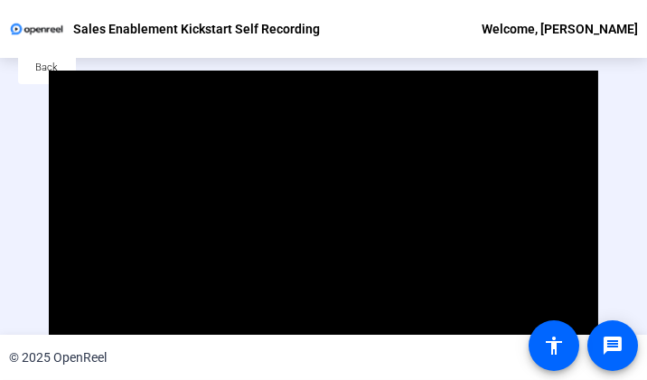
scroll to position [0, 0]
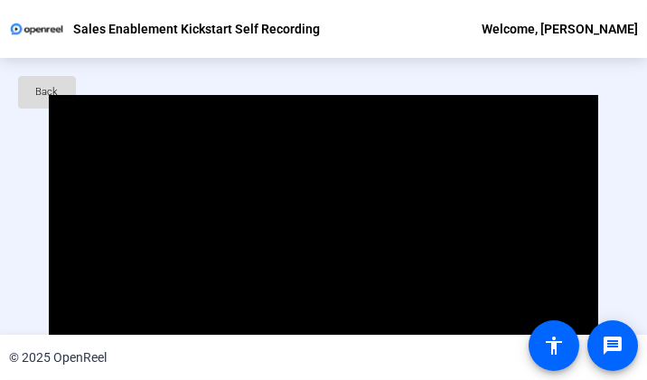
click at [42, 88] on span "Back" at bounding box center [47, 92] width 23 height 27
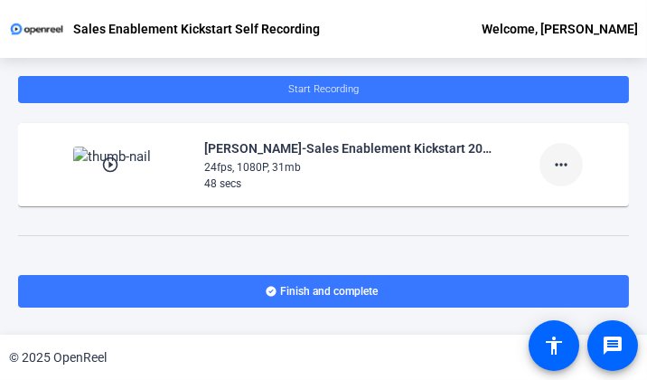
click at [553, 162] on mat-icon "more_horiz" at bounding box center [562, 165] width 22 height 22
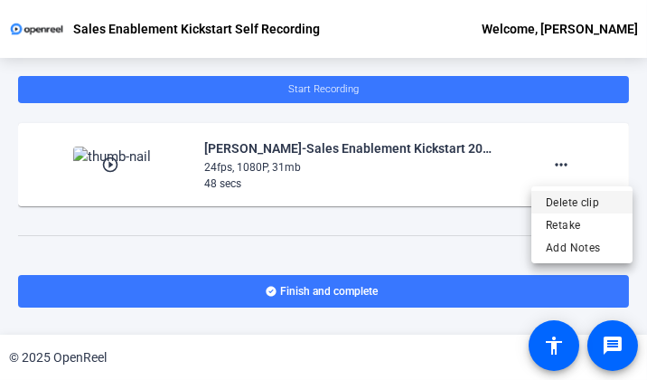
click at [572, 204] on span "Delete clip" at bounding box center [582, 202] width 72 height 22
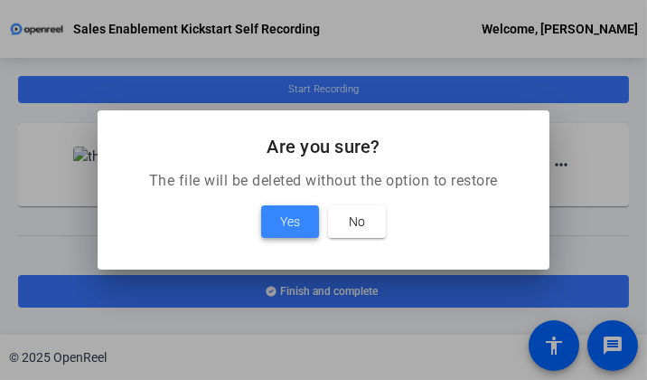
click at [298, 221] on span "Yes" at bounding box center [290, 222] width 20 height 22
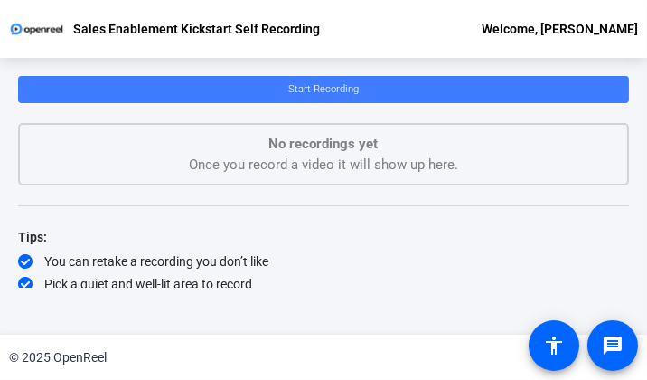
click at [362, 85] on span at bounding box center [323, 89] width 611 height 43
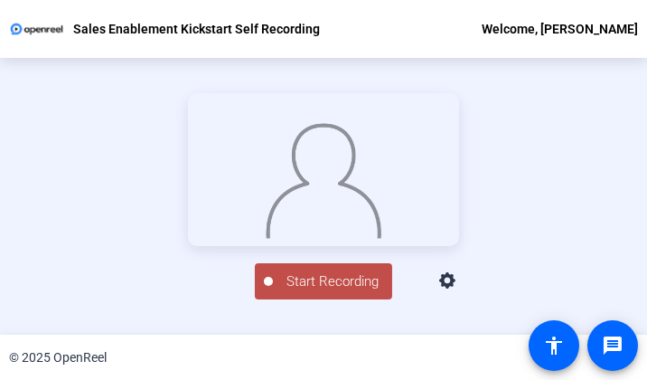
scroll to position [127, 0]
click at [334, 292] on span "Start Recording" at bounding box center [332, 281] width 119 height 21
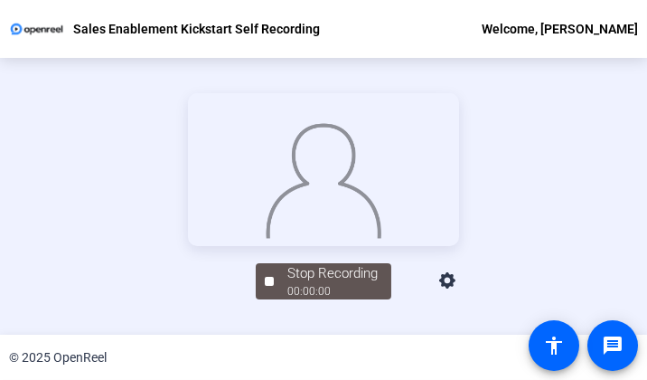
scroll to position [126, 0]
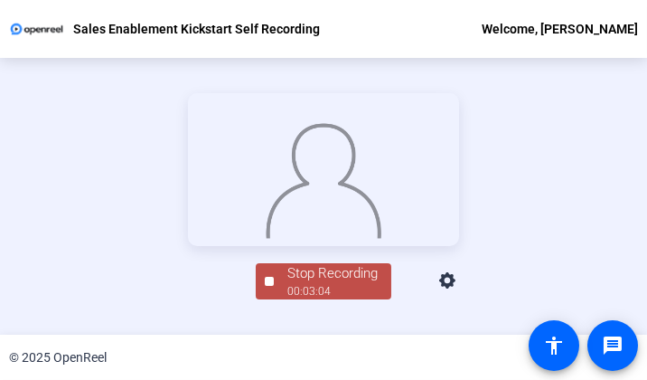
click at [354, 284] on div "Stop Recording" at bounding box center [333, 273] width 90 height 21
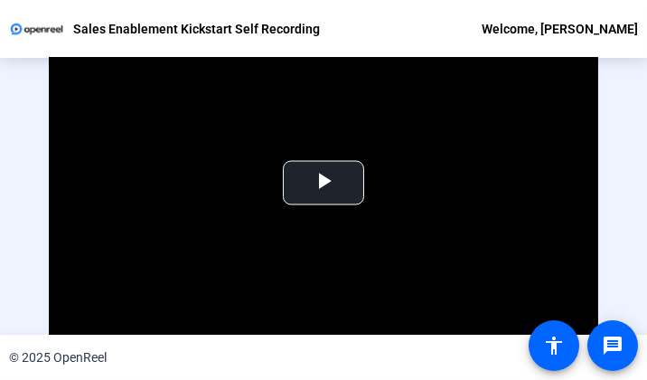
scroll to position [68, 0]
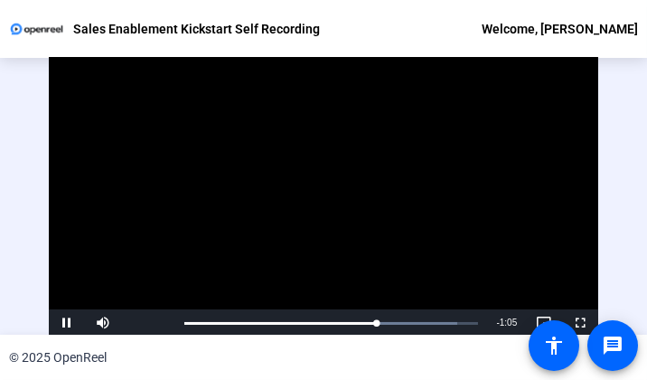
click at [382, 156] on video "Video Player" at bounding box center [324, 181] width 551 height 309
click at [19, 129] on div "Video Player is loading. Play Video Play Mute Current Time 2:01 / Duration 3:05…" at bounding box center [323, 215] width 647 height 277
click at [390, 369] on div "© 2025 OpenReel" at bounding box center [323, 357] width 647 height 45
